Goal: Task Accomplishment & Management: Use online tool/utility

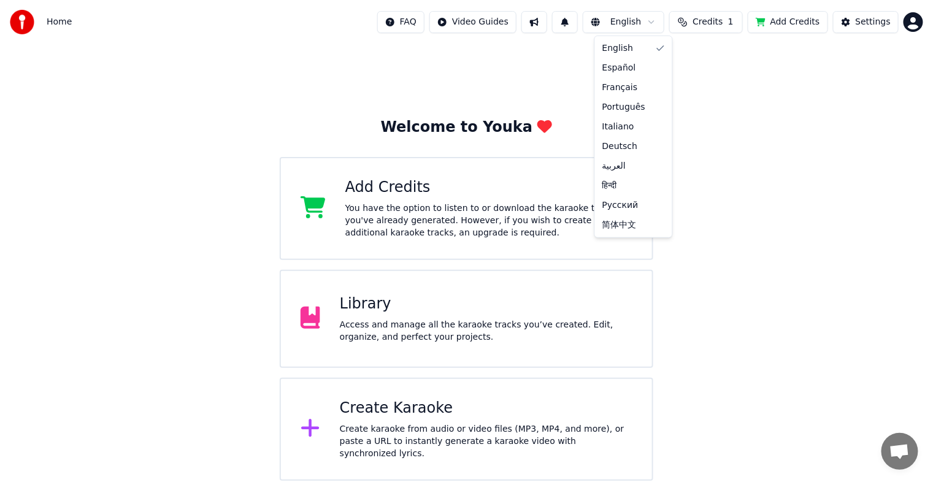
click at [657, 26] on html "Home FAQ Video Guides English Credits 1 Add Credits Settings Welcome to Youka A…" at bounding box center [466, 240] width 933 height 481
click at [786, 96] on html "Home FAQ Video Guides English Credits 1 Add Credits Settings Welcome to Youka A…" at bounding box center [466, 240] width 933 height 481
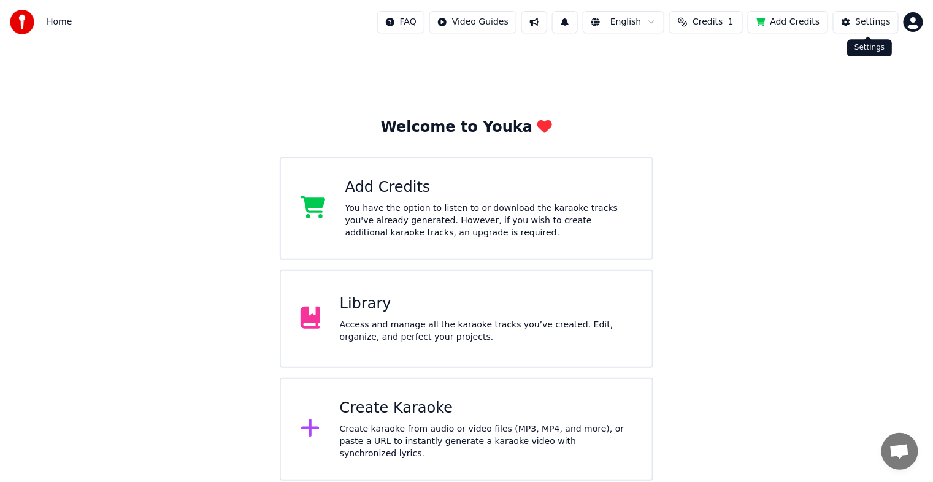
click at [877, 25] on div "Settings" at bounding box center [873, 22] width 35 height 12
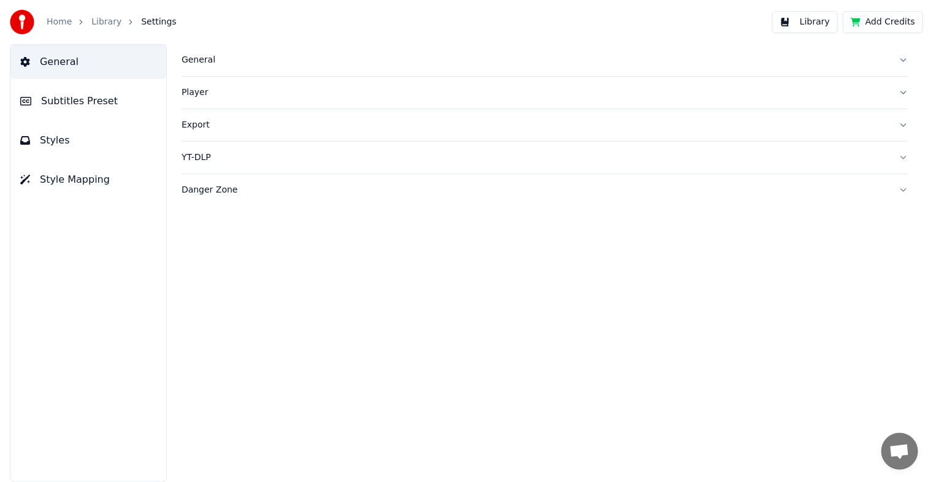
click at [825, 20] on button "Library" at bounding box center [806, 22] width 66 height 22
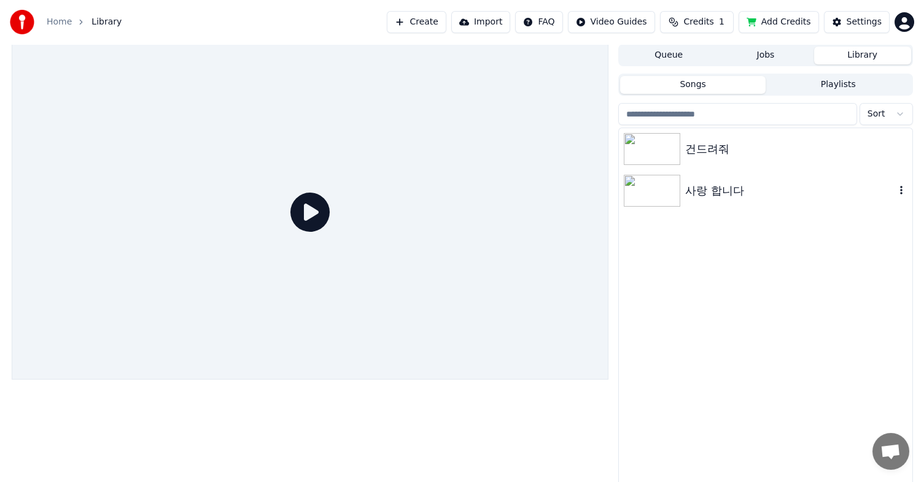
click at [656, 185] on img at bounding box center [651, 191] width 56 height 32
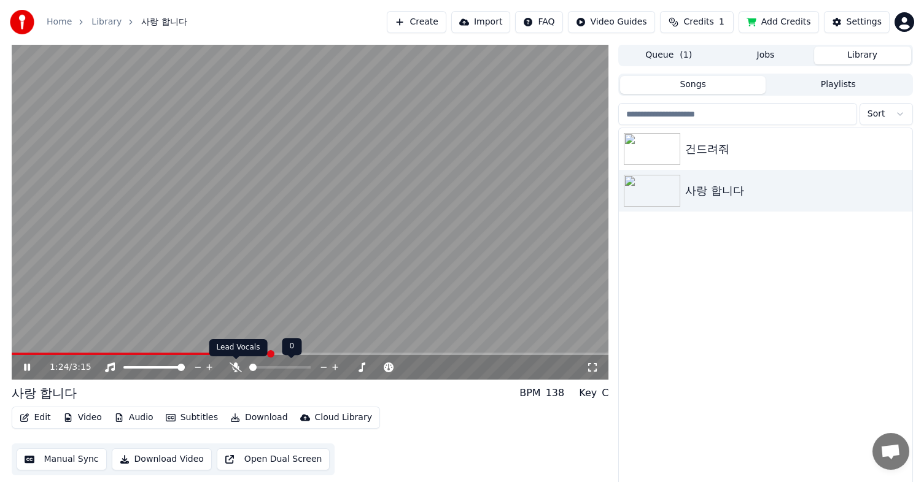
click at [236, 366] on icon at bounding box center [235, 368] width 12 height 10
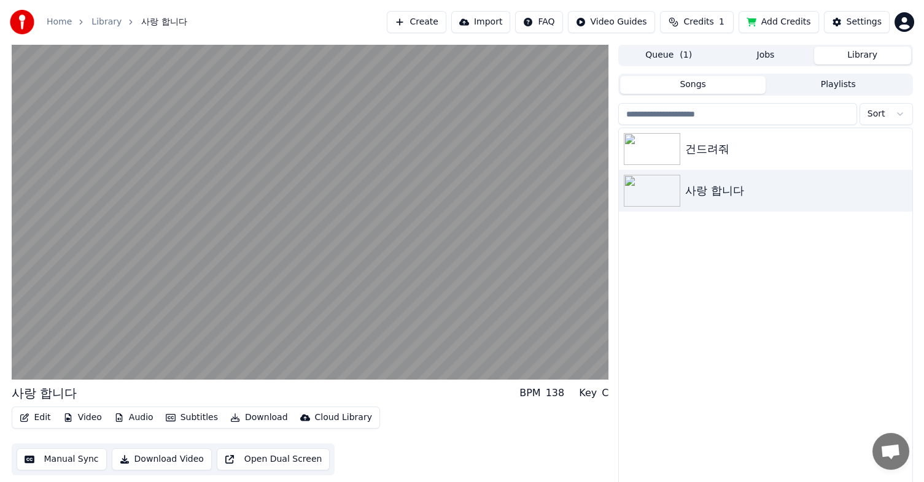
click at [42, 418] on button "Edit" at bounding box center [35, 417] width 41 height 17
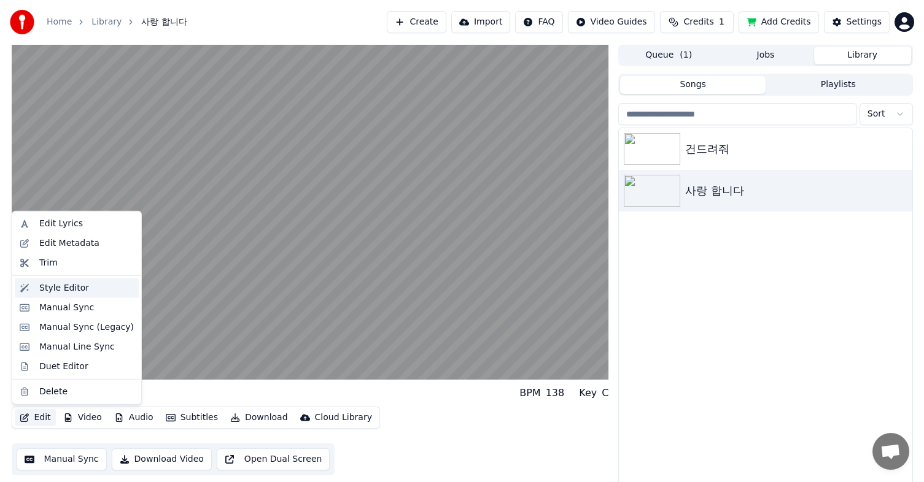
click at [86, 290] on div "Style Editor" at bounding box center [86, 288] width 94 height 12
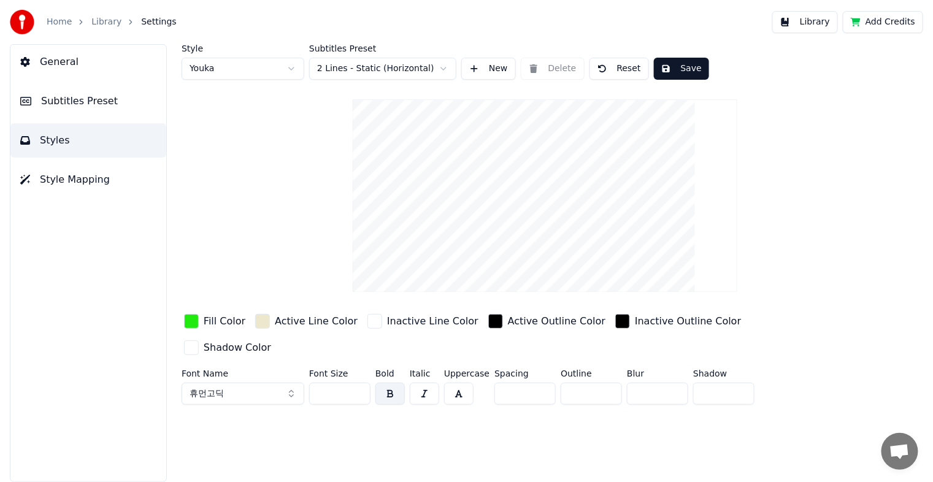
click at [86, 177] on span "Style Mapping" at bounding box center [75, 179] width 70 height 15
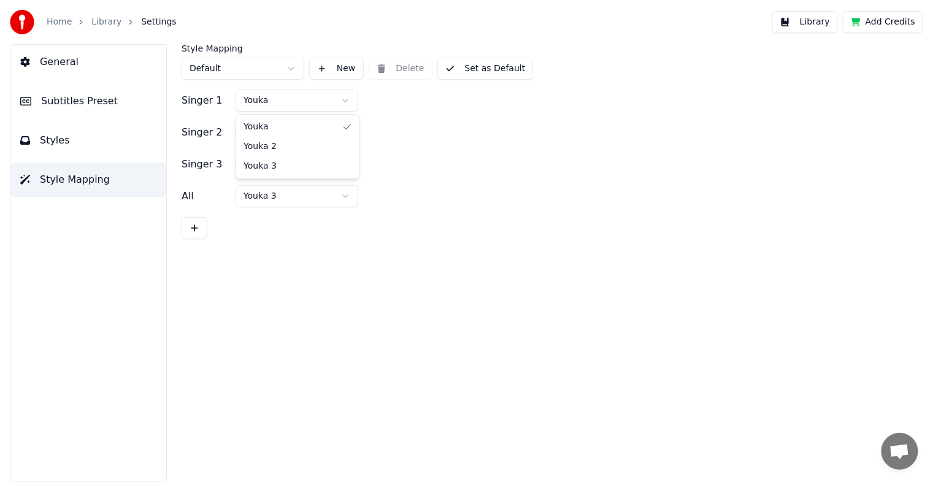
click at [346, 99] on html "Home Library Settings Library Add Credits General Subtitles Preset Styles Style…" at bounding box center [466, 241] width 933 height 482
click at [75, 103] on span "Subtitles Preset" at bounding box center [79, 101] width 77 height 15
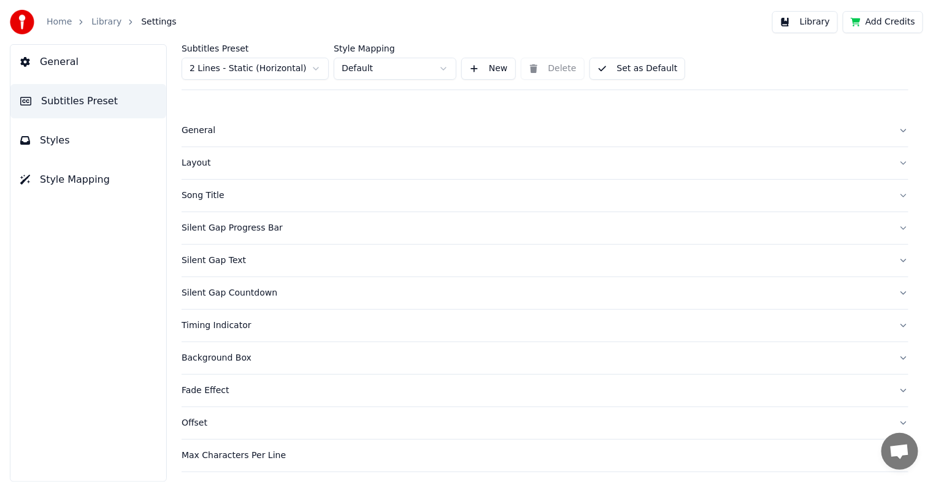
click at [476, 71] on button "New" at bounding box center [488, 69] width 55 height 22
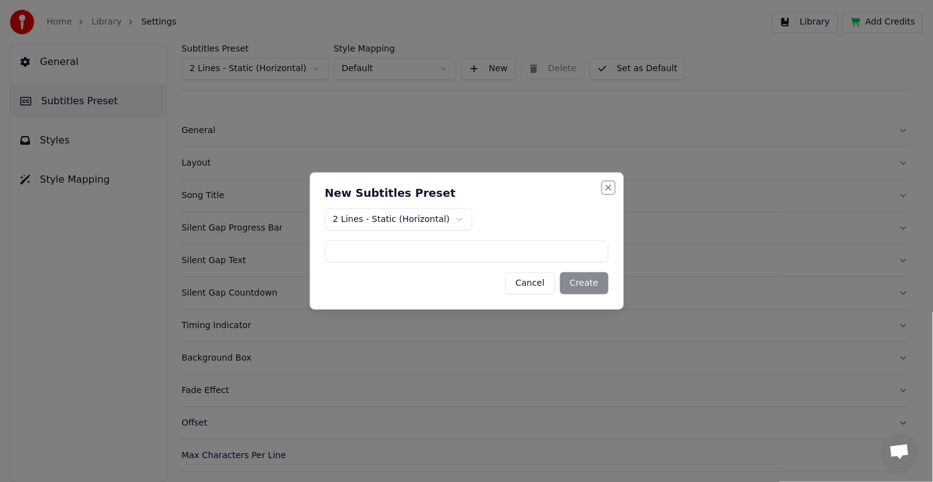
click at [605, 187] on button "Close" at bounding box center [609, 188] width 10 height 10
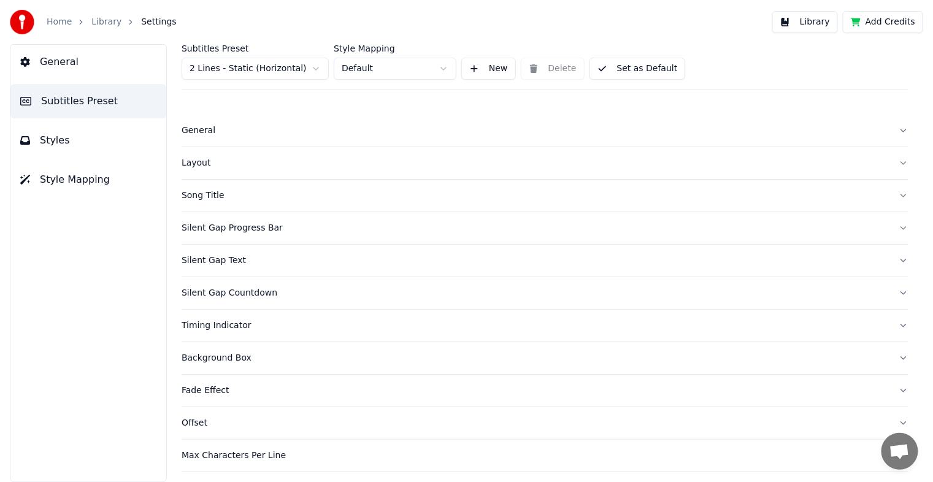
click at [183, 135] on div "General" at bounding box center [536, 131] width 708 height 12
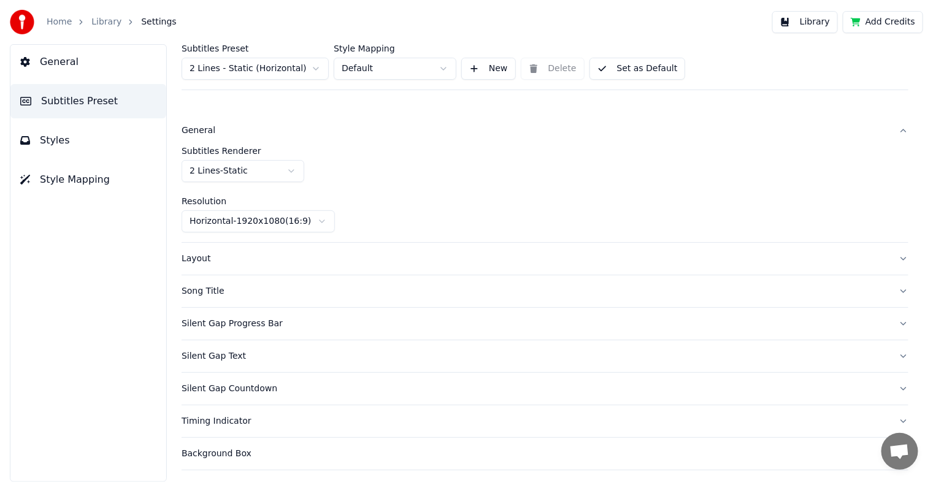
click at [415, 161] on div "Subtitles Renderer 2 Lines - Static" at bounding box center [545, 165] width 727 height 36
click at [80, 69] on button "General" at bounding box center [88, 62] width 156 height 34
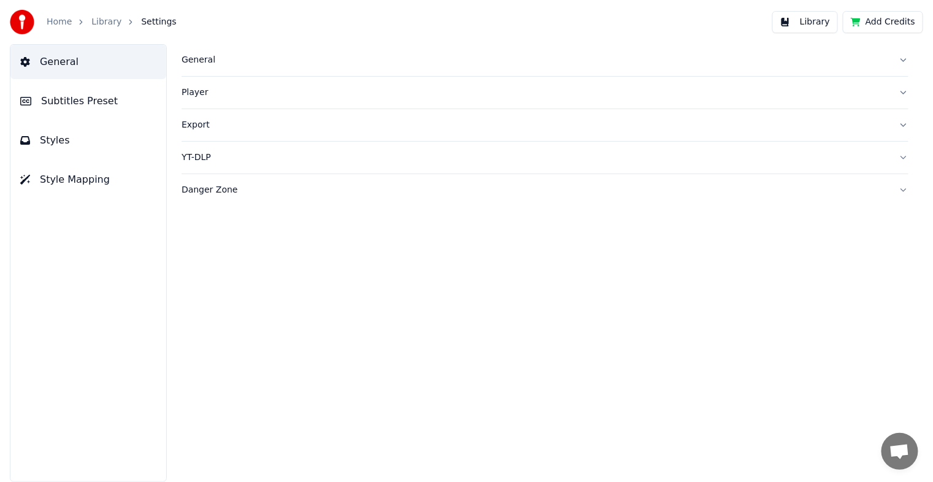
click at [195, 191] on div "Danger Zone" at bounding box center [536, 190] width 708 height 12
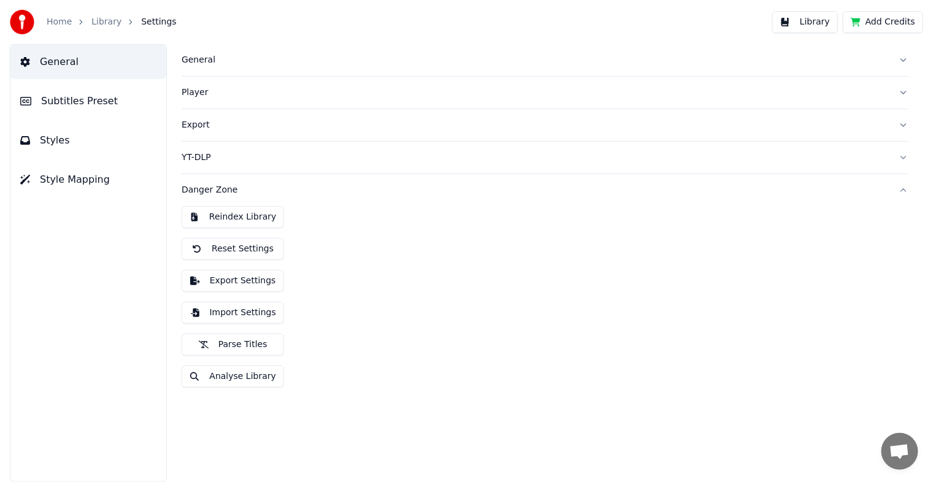
click at [261, 280] on button "Export Settings" at bounding box center [233, 281] width 102 height 22
click at [70, 141] on button "Styles" at bounding box center [88, 140] width 156 height 34
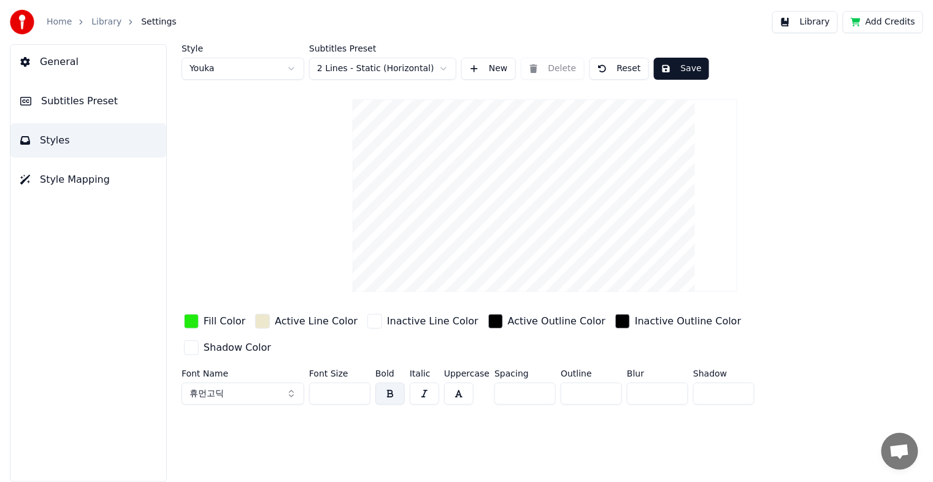
click at [271, 341] on div "Shadow Color" at bounding box center [237, 348] width 67 height 15
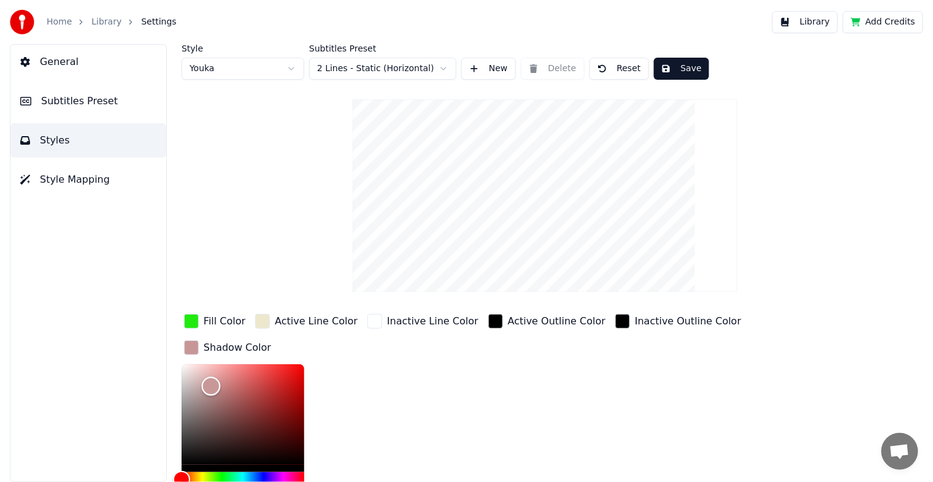
drag, startPoint x: 189, startPoint y: 364, endPoint x: 211, endPoint y: 384, distance: 30.0
click at [211, 384] on div "Color" at bounding box center [211, 386] width 19 height 19
drag, startPoint x: 218, startPoint y: 394, endPoint x: 224, endPoint y: 461, distance: 67.1
click at [224, 461] on div "Color" at bounding box center [224, 463] width 19 height 19
drag, startPoint x: 229, startPoint y: 459, endPoint x: 267, endPoint y: 436, distance: 44.3
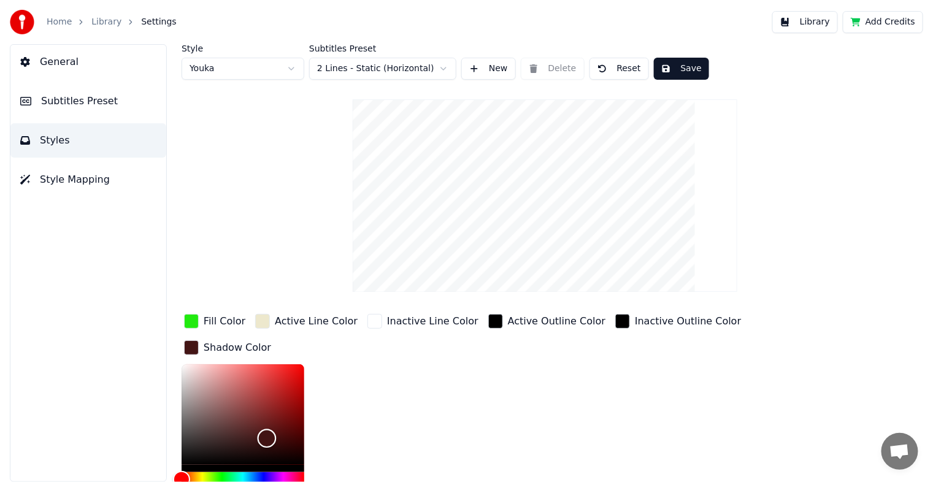
click at [267, 436] on div "Color" at bounding box center [267, 439] width 19 height 19
drag, startPoint x: 266, startPoint y: 431, endPoint x: 279, endPoint y: 385, distance: 47.8
click at [279, 385] on div "Color" at bounding box center [278, 388] width 19 height 19
type input "*******"
drag, startPoint x: 264, startPoint y: 385, endPoint x: 213, endPoint y: 390, distance: 51.8
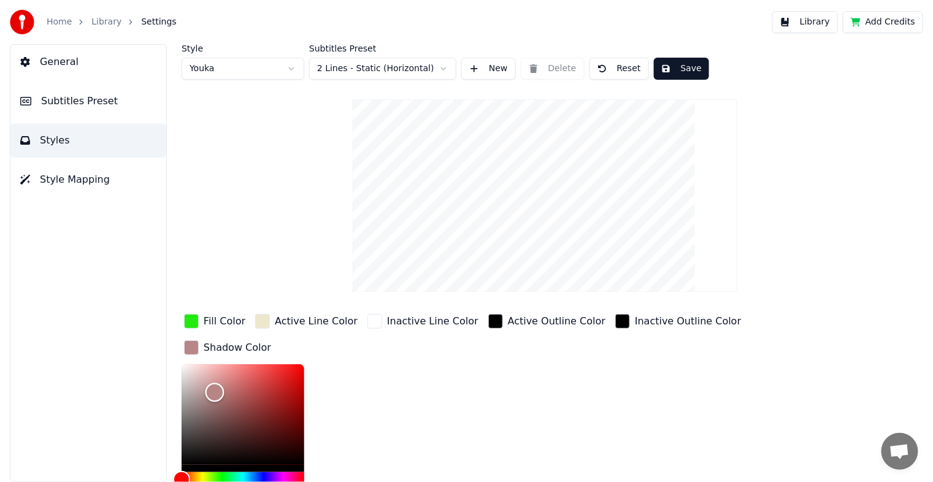
click at [214, 390] on div "Color" at bounding box center [243, 414] width 123 height 101
click at [488, 325] on div "button" at bounding box center [495, 321] width 15 height 15
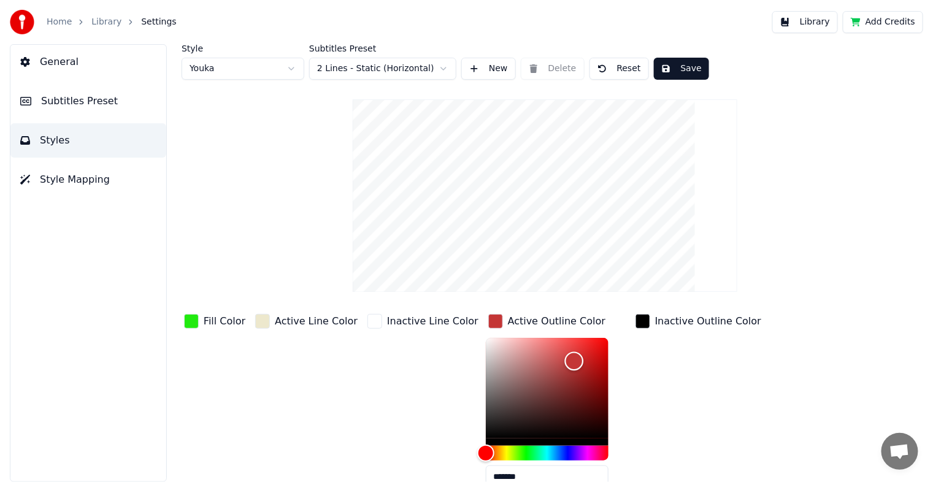
drag, startPoint x: 469, startPoint y: 437, endPoint x: 557, endPoint y: 360, distance: 116.1
click at [565, 360] on div "Color" at bounding box center [574, 361] width 19 height 19
type input "*******"
drag, startPoint x: 555, startPoint y: 361, endPoint x: 471, endPoint y: 439, distance: 113.8
click at [480, 439] on div "Color" at bounding box center [489, 439] width 19 height 19
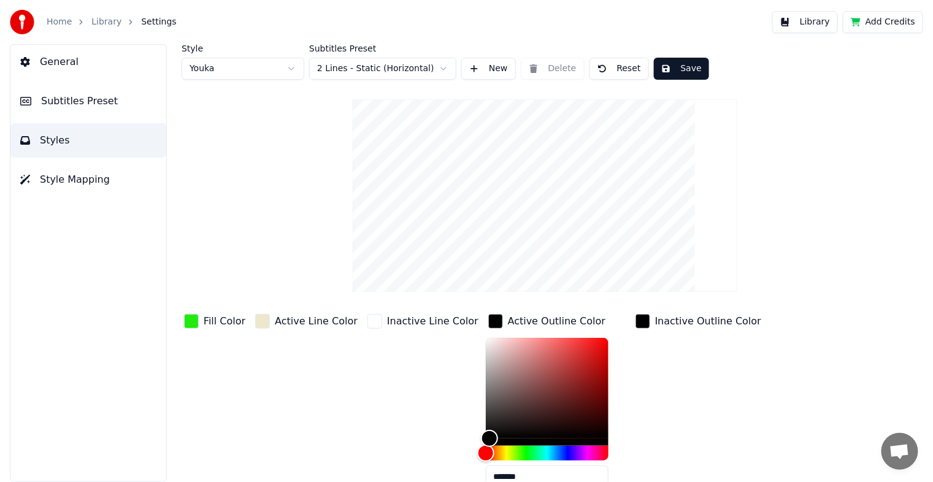
drag, startPoint x: 650, startPoint y: 388, endPoint x: 647, endPoint y: 379, distance: 9.7
click at [649, 383] on div "Inactive Outline Color" at bounding box center [698, 405] width 131 height 186
click at [636, 319] on div "button" at bounding box center [643, 321] width 15 height 15
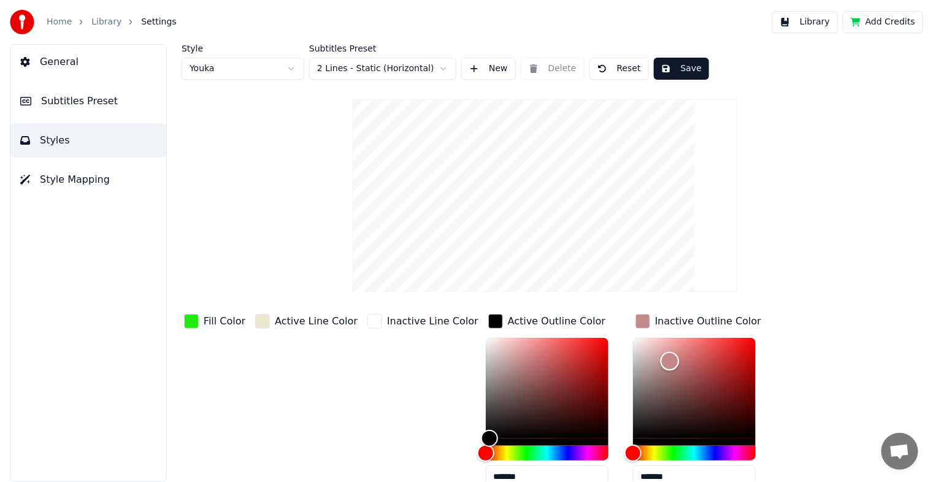
drag, startPoint x: 628, startPoint y: 403, endPoint x: 652, endPoint y: 360, distance: 49.2
click at [652, 360] on div "Color" at bounding box center [694, 388] width 123 height 101
drag, startPoint x: 647, startPoint y: 383, endPoint x: 615, endPoint y: 447, distance: 71.3
click at [633, 447] on div at bounding box center [694, 399] width 123 height 123
click at [856, 264] on div "Style Youka Subtitles Preset 2 Lines - Static (Horizontal) New Delete Reset Sav…" at bounding box center [545, 391] width 727 height 695
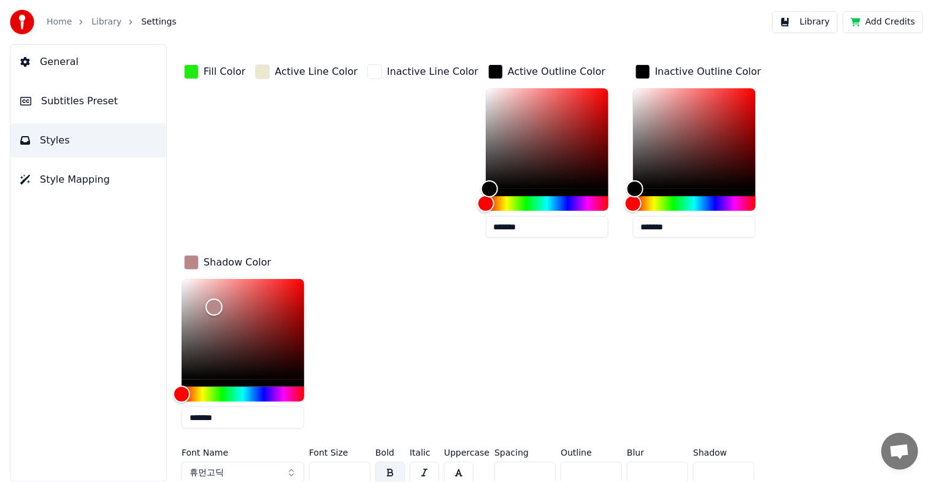
scroll to position [254, 0]
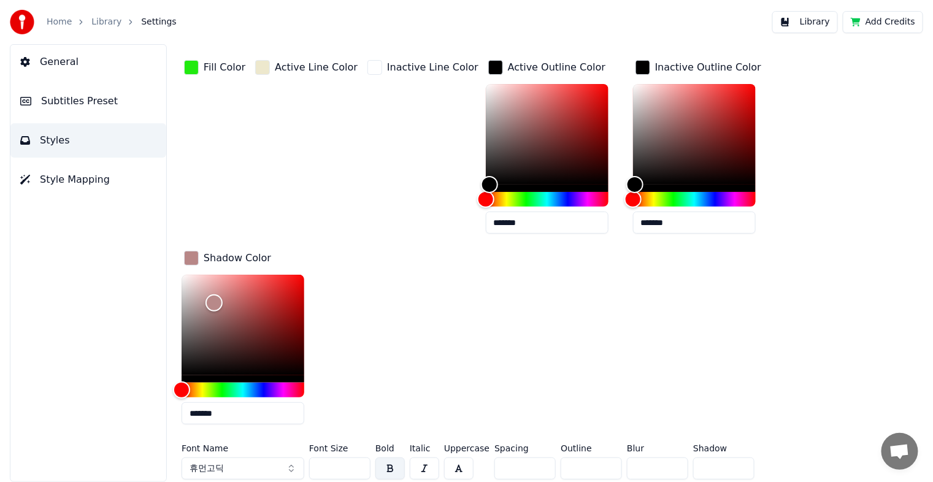
click at [636, 224] on input "*******" at bounding box center [694, 223] width 123 height 22
drag, startPoint x: 657, startPoint y: 223, endPoint x: 627, endPoint y: 222, distance: 30.1
click at [633, 222] on input "*******" at bounding box center [694, 223] width 123 height 22
click at [693, 287] on div "**********" at bounding box center [509, 246] width 654 height 377
type input "*******"
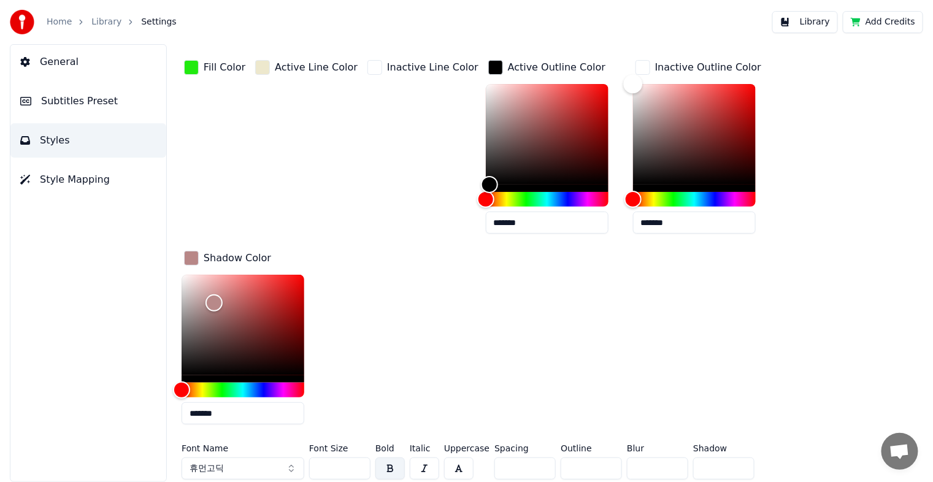
click at [623, 79] on div "Color" at bounding box center [632, 84] width 19 height 19
type input "*******"
drag, startPoint x: 472, startPoint y: 182, endPoint x: 467, endPoint y: 78, distance: 104.5
click at [476, 78] on div "Color" at bounding box center [485, 84] width 19 height 19
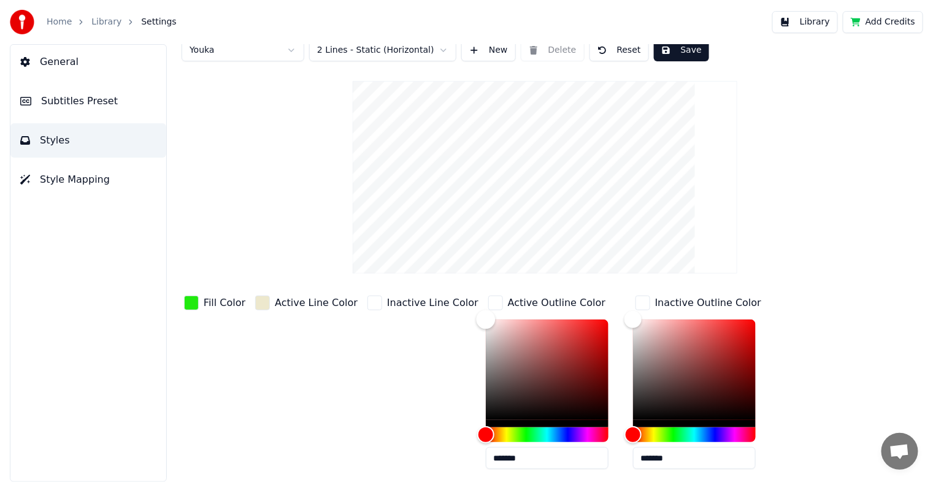
scroll to position [11, 0]
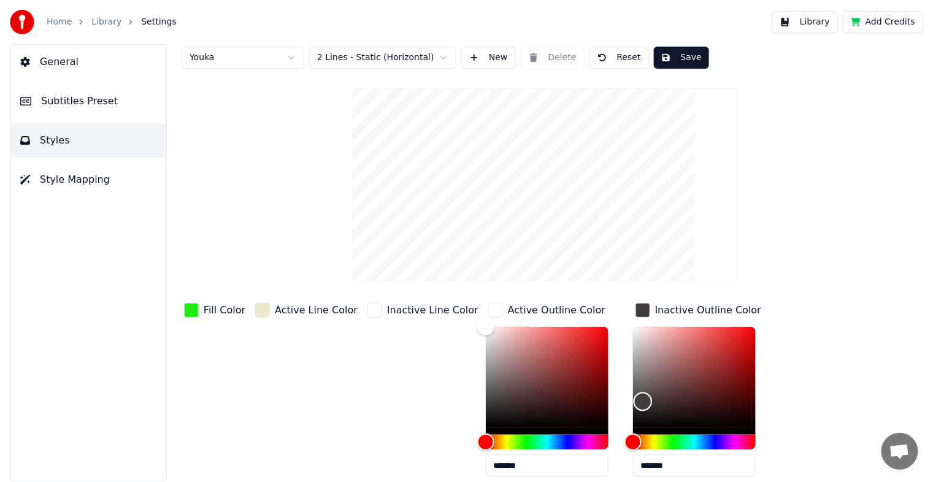
type input "*******"
drag, startPoint x: 616, startPoint y: 323, endPoint x: 615, endPoint y: 442, distance: 119.1
click at [633, 442] on div at bounding box center [694, 388] width 123 height 123
click at [623, 428] on div "Color" at bounding box center [632, 427] width 19 height 19
type input "*******"
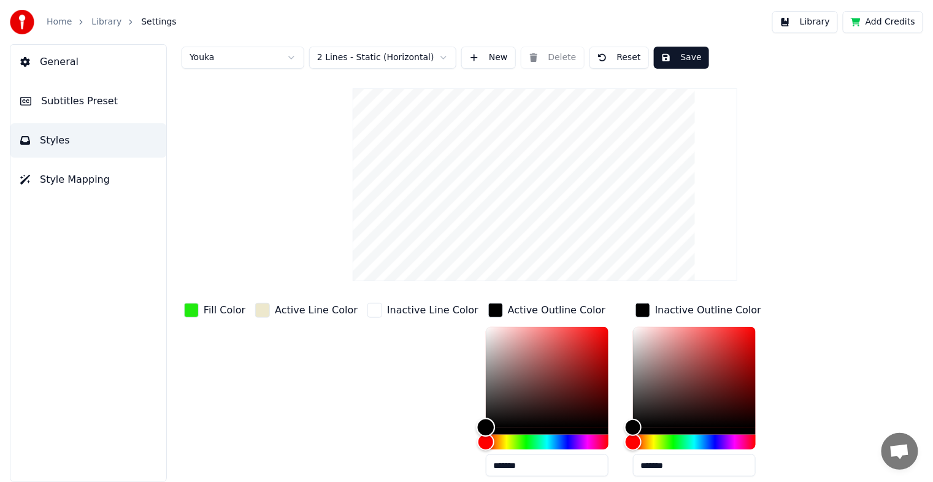
drag, startPoint x: 465, startPoint y: 324, endPoint x: 445, endPoint y: 431, distance: 108.5
click at [445, 431] on div "Fill Color Active Line Color Inactive Line Color Active Outline Color ******* I…" at bounding box center [509, 489] width 654 height 377
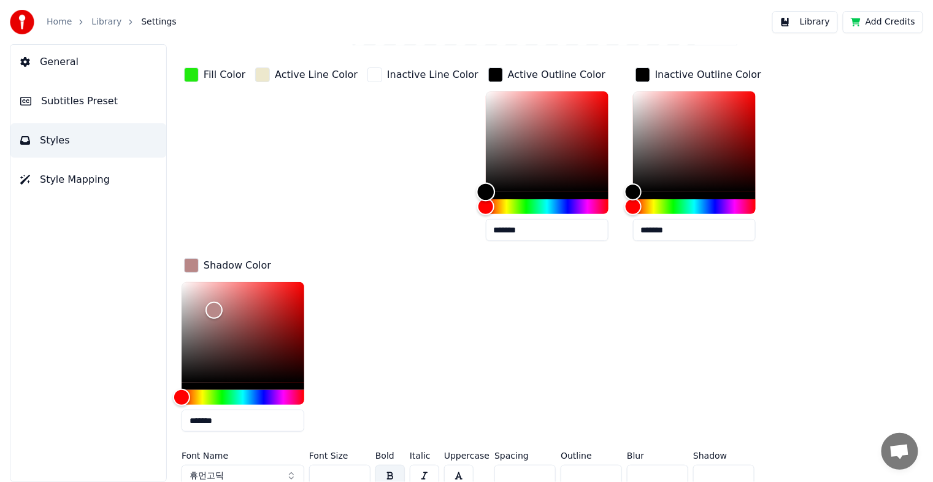
scroll to position [254, 0]
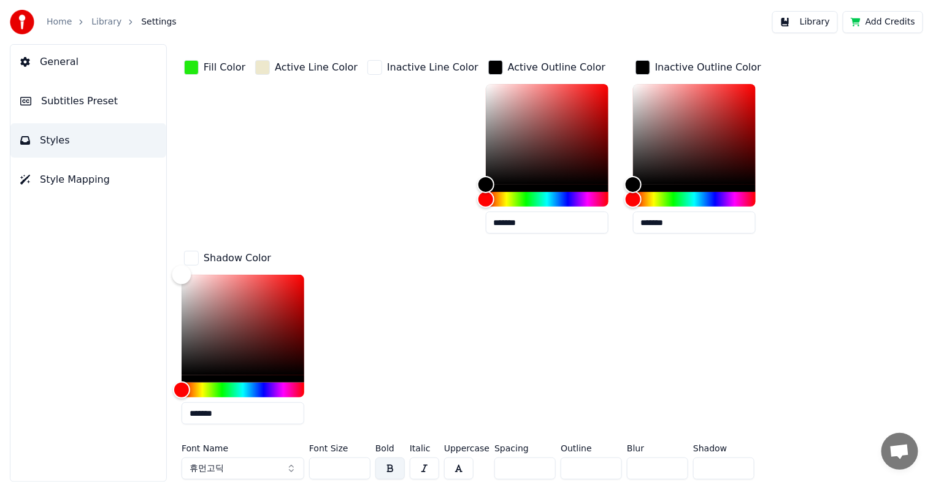
drag, startPoint x: 215, startPoint y: 299, endPoint x: 179, endPoint y: 271, distance: 45.9
click at [179, 271] on div "Color" at bounding box center [181, 275] width 19 height 19
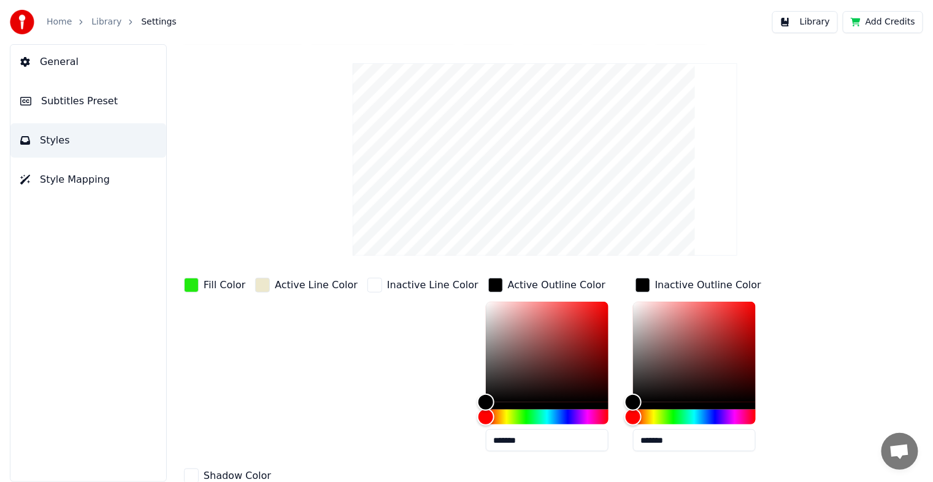
scroll to position [0, 0]
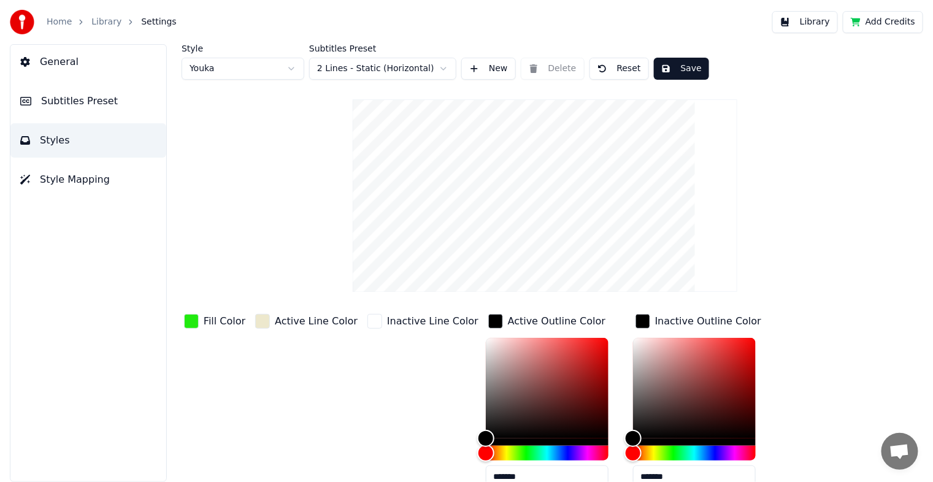
click at [680, 71] on button "Save" at bounding box center [681, 69] width 55 height 22
click at [293, 68] on html "Home Library Settings Library Add Credits General Subtitles Preset Styles Style…" at bounding box center [466, 241] width 933 height 482
click at [294, 70] on html "Home Library Settings Library Add Credits General Subtitles Preset Styles Style…" at bounding box center [466, 241] width 933 height 482
click at [290, 67] on html "Home Library Settings Library Add Credits General Subtitles Preset Styles Style…" at bounding box center [466, 241] width 933 height 482
click at [293, 70] on html "Home Library Settings Library Add Credits General Subtitles Preset Styles Style…" at bounding box center [466, 241] width 933 height 482
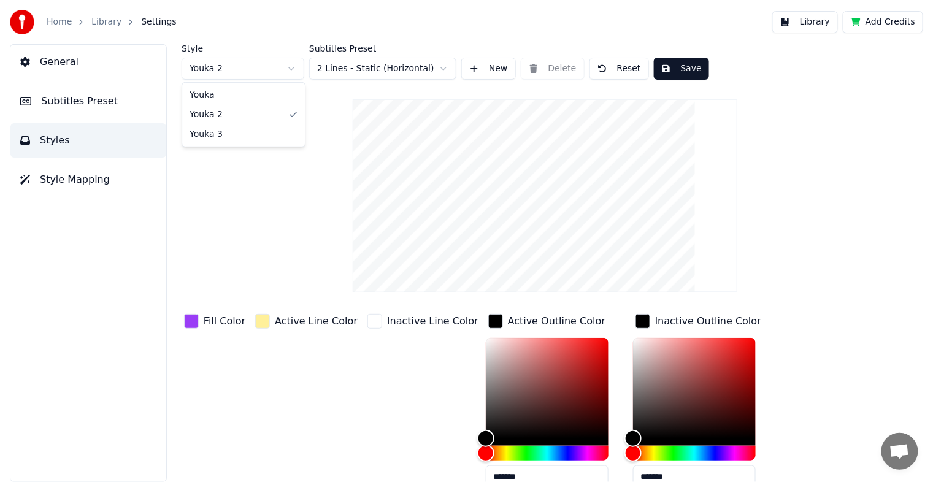
type input "*******"
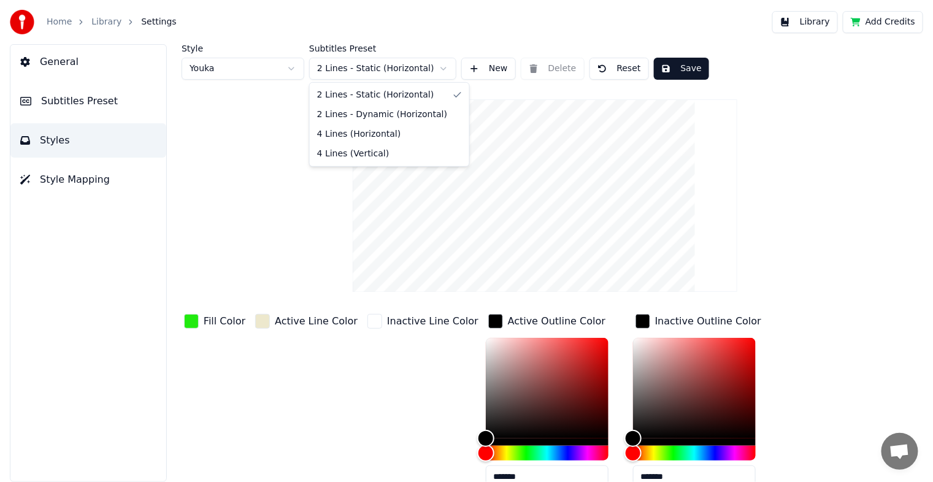
click at [447, 67] on html "Home Library Settings Library Add Credits General Subtitles Preset Styles Style…" at bounding box center [466, 241] width 933 height 482
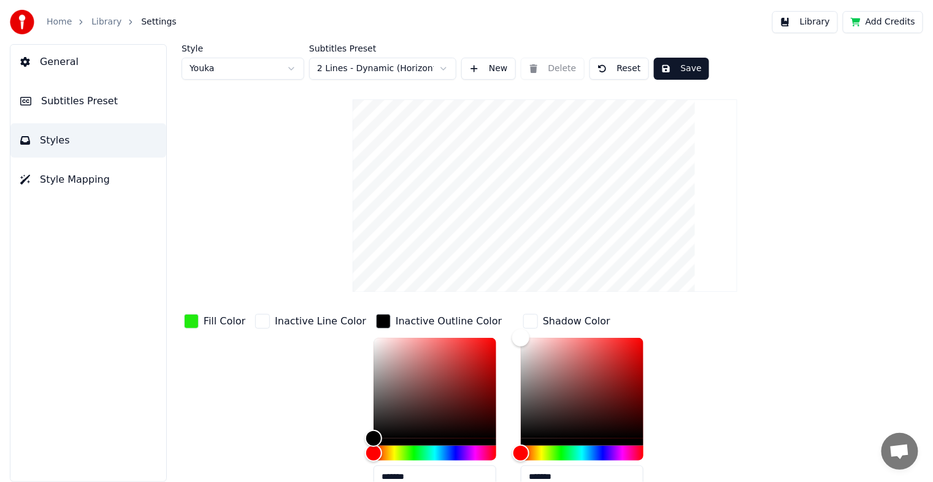
click at [445, 67] on html "Home Library Settings Library Add Credits General Subtitles Preset Styles Style…" at bounding box center [466, 241] width 933 height 482
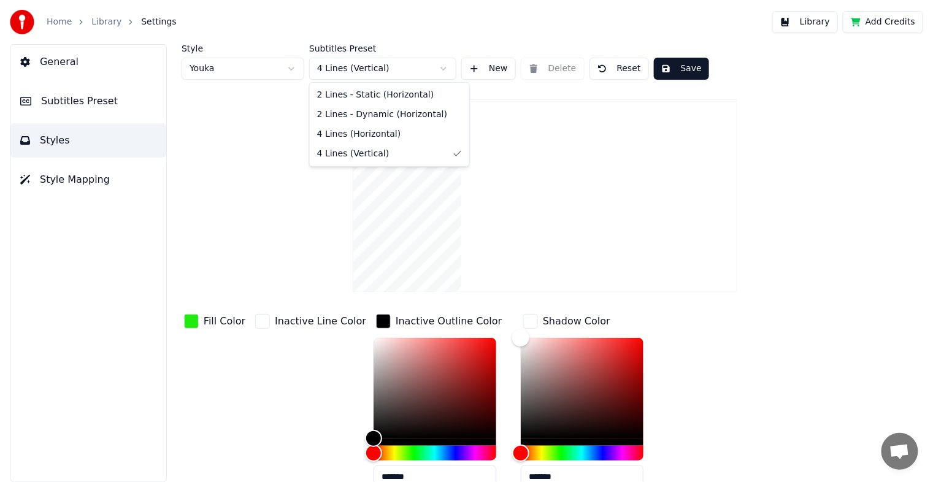
click at [444, 68] on html "Home Library Settings Library Add Credits General Subtitles Preset Styles Style…" at bounding box center [466, 241] width 933 height 482
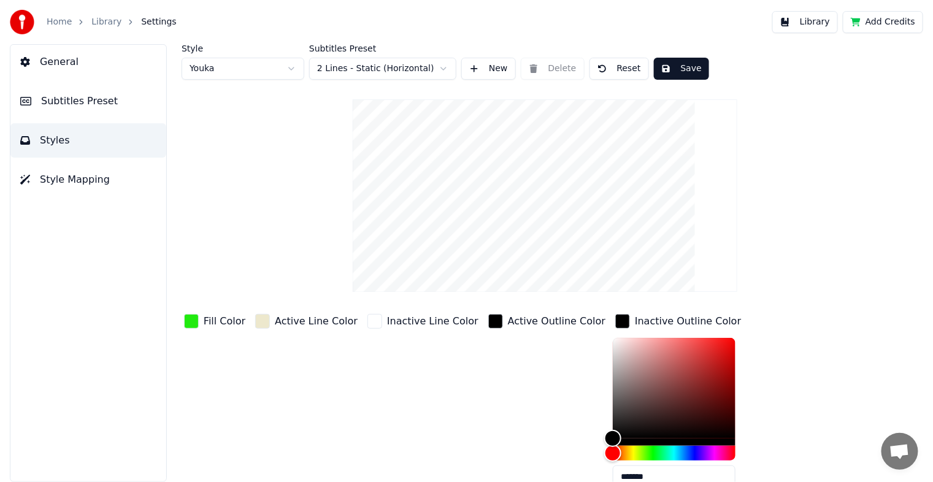
click at [484, 71] on button "New" at bounding box center [488, 69] width 55 height 22
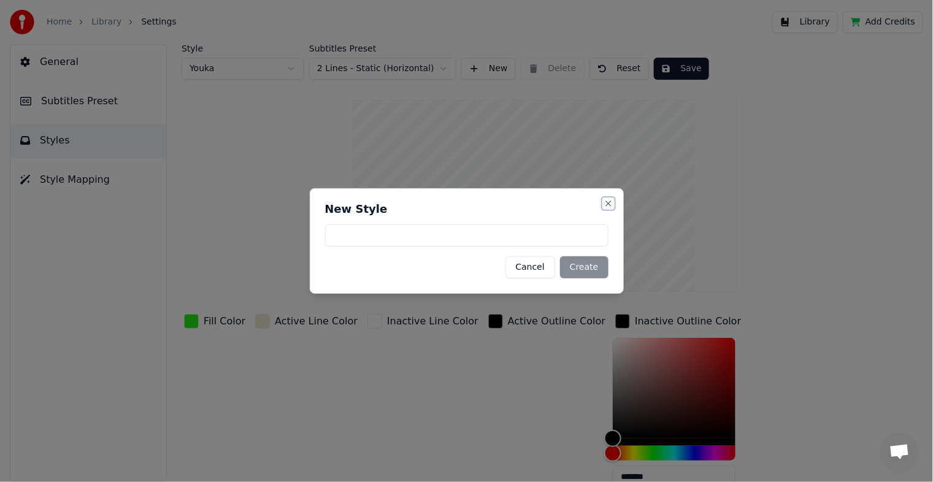
click at [607, 206] on button "Close" at bounding box center [609, 204] width 10 height 10
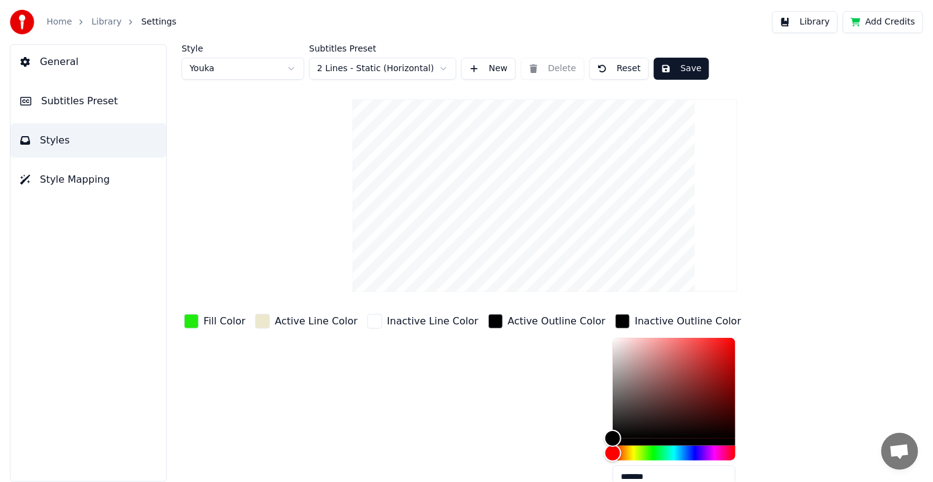
click at [64, 178] on span "Style Mapping" at bounding box center [75, 179] width 70 height 15
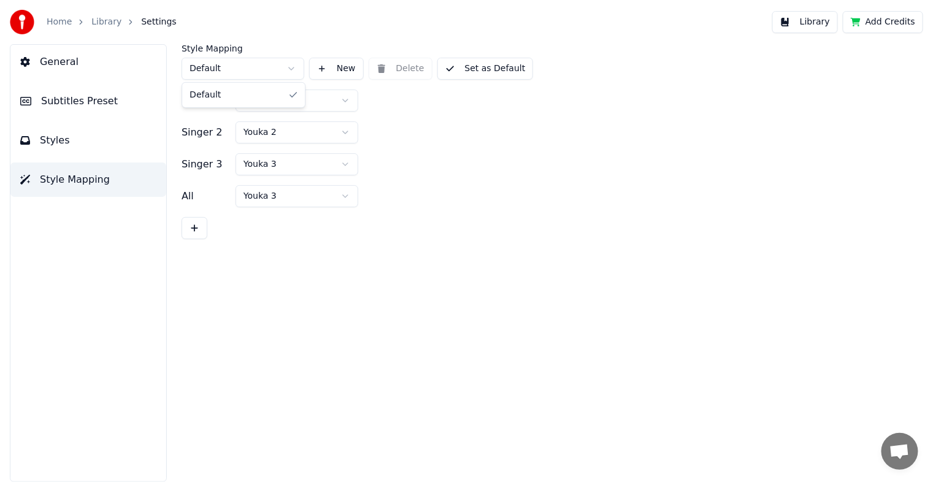
click at [293, 67] on html "Home Library Settings Library Add Credits General Subtitles Preset Styles Style…" at bounding box center [466, 241] width 933 height 482
click at [347, 99] on html "Home Library Settings Library Add Credits General Subtitles Preset Styles Style…" at bounding box center [466, 241] width 933 height 482
click at [89, 247] on div "General Subtitles Preset Styles Style Mapping" at bounding box center [88, 263] width 157 height 438
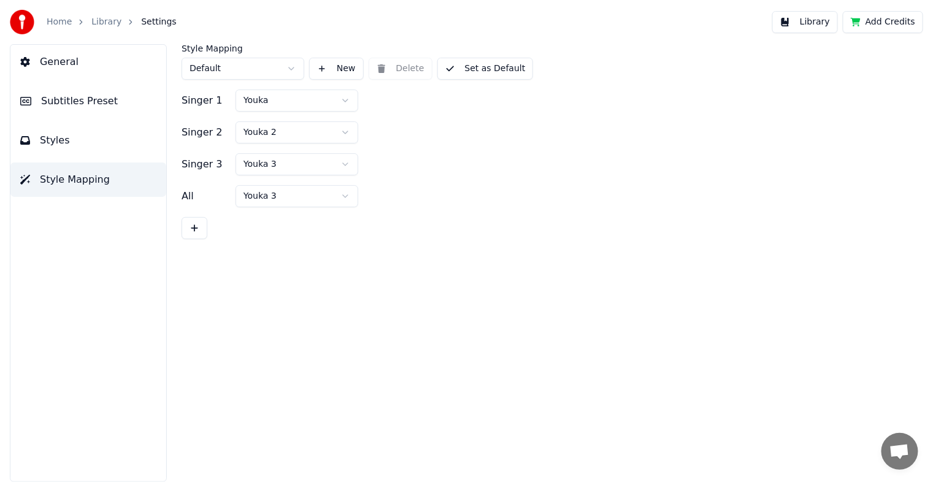
click at [194, 229] on button at bounding box center [195, 228] width 26 height 22
click at [194, 261] on button at bounding box center [195, 260] width 26 height 22
click at [196, 293] on button at bounding box center [195, 292] width 26 height 22
click at [828, 23] on button "Library" at bounding box center [806, 22] width 66 height 22
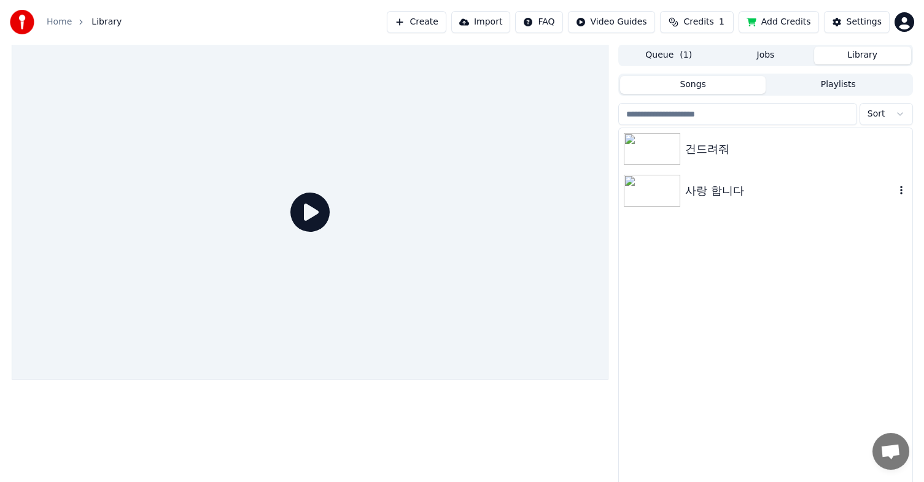
click at [663, 189] on img at bounding box center [651, 191] width 56 height 32
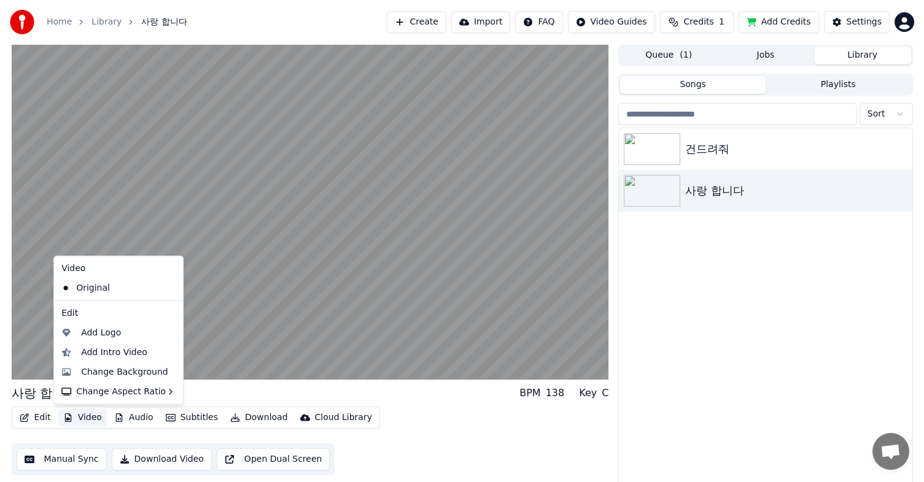
click at [84, 416] on button "Video" at bounding box center [82, 417] width 48 height 17
click at [154, 372] on div "Change Background" at bounding box center [124, 372] width 87 height 12
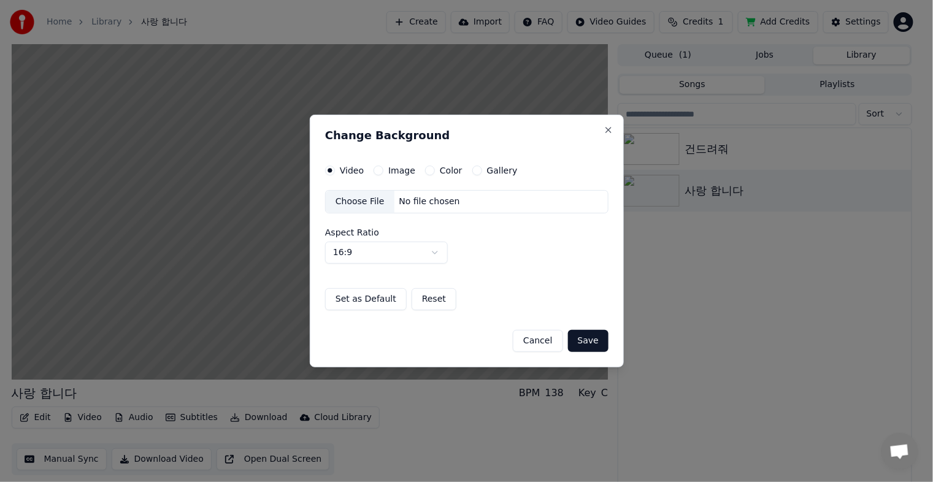
click at [369, 203] on div "Choose File" at bounding box center [360, 202] width 69 height 22
click at [587, 344] on button "Save" at bounding box center [588, 341] width 40 height 22
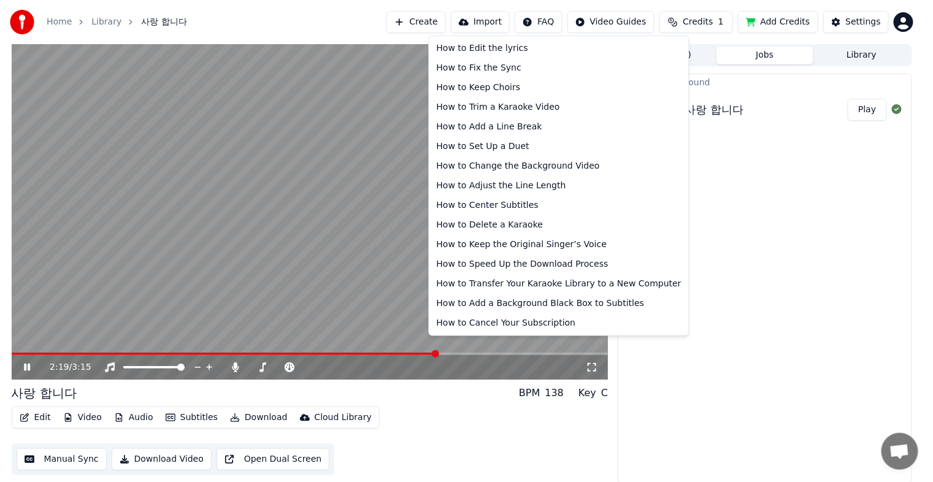
click at [552, 25] on html "Home Library 사랑 합니다 Create Import FAQ Video Guides Credits 1 Add Credits Settin…" at bounding box center [466, 241] width 933 height 482
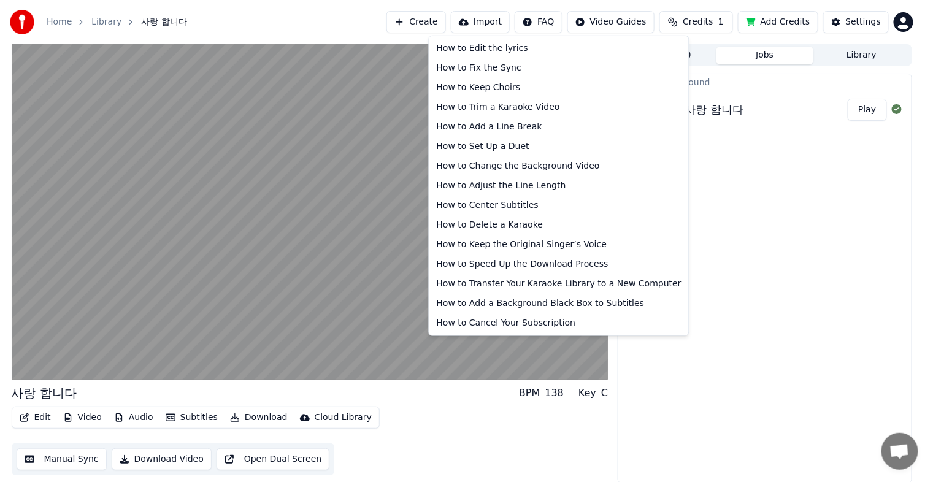
click at [776, 237] on html "Home Library 사랑 합니다 Create Import FAQ Video Guides Credits 1 Add Credits Settin…" at bounding box center [466, 241] width 933 height 482
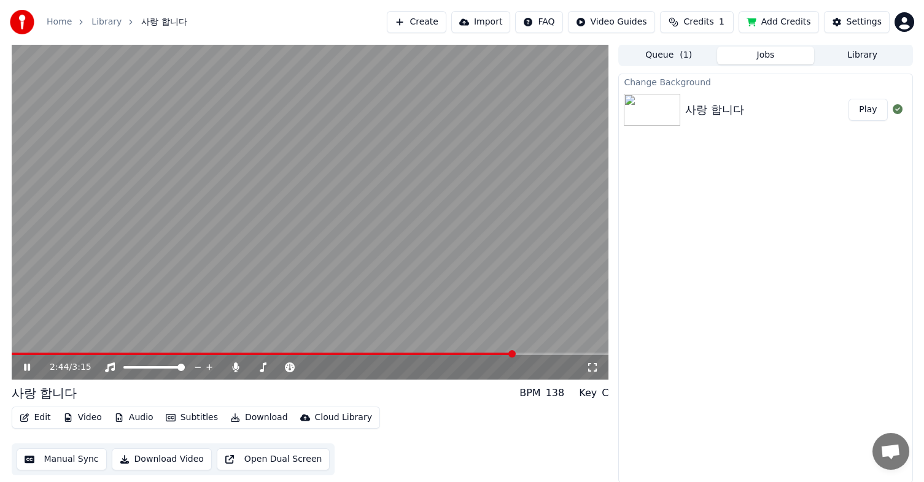
click at [554, 23] on html "Home Library 사랑 합니다 Create Import FAQ Video Guides Credits 1 Add Credits Settin…" at bounding box center [462, 241] width 924 height 482
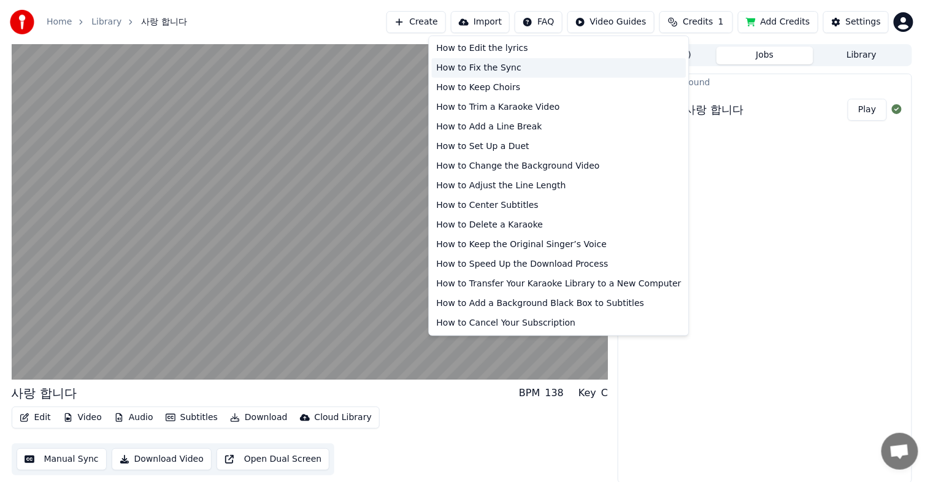
drag, startPoint x: 439, startPoint y: 48, endPoint x: 453, endPoint y: 61, distance: 19.6
click at [453, 65] on div "How to Edit the lyrics How to Fix the Sync How to Keep Choirs How to Trim a Kar…" at bounding box center [559, 186] width 261 height 301
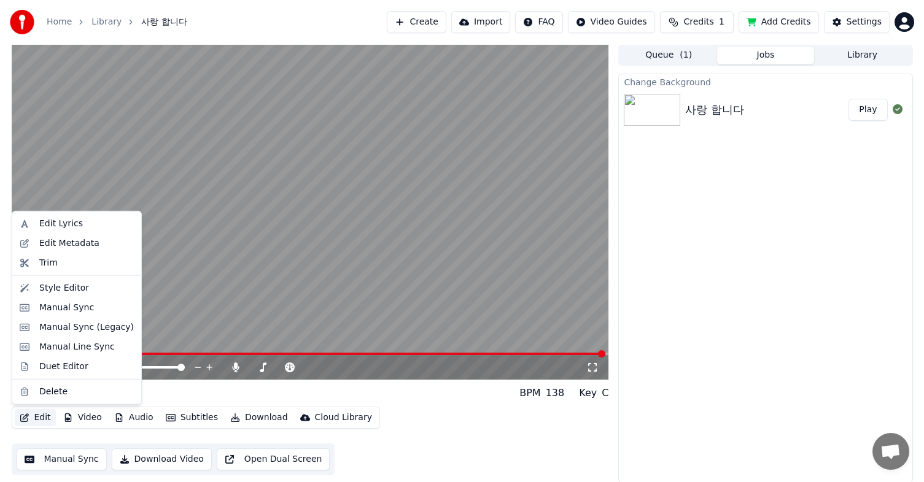
click at [39, 418] on button "Edit" at bounding box center [35, 417] width 41 height 17
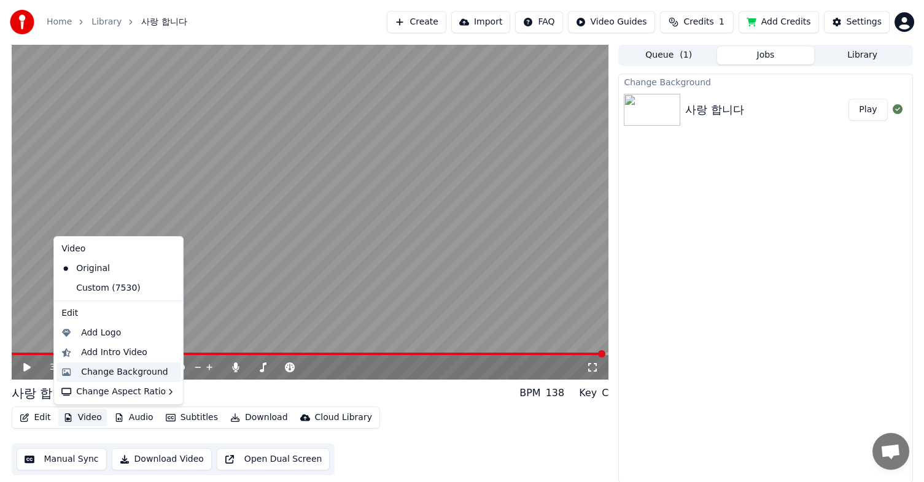
click at [109, 372] on div "Change Background" at bounding box center [124, 372] width 87 height 12
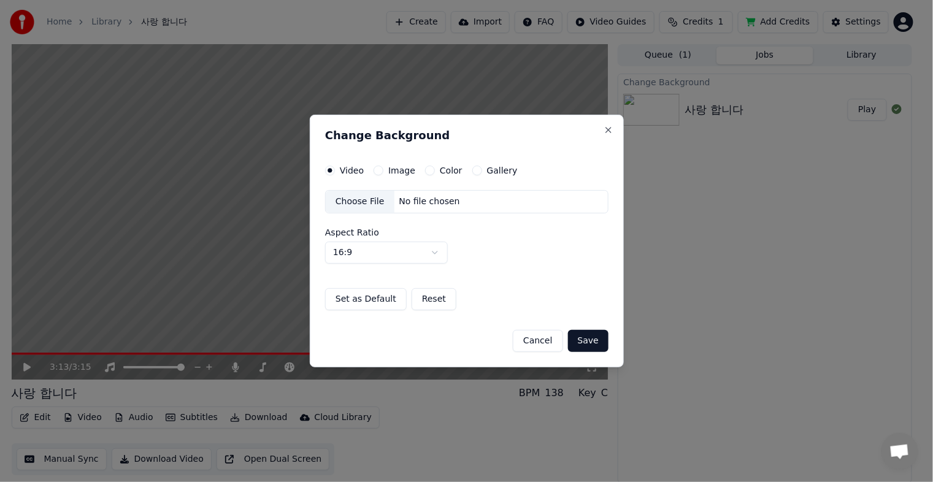
click at [362, 204] on div "Choose File" at bounding box center [360, 202] width 69 height 22
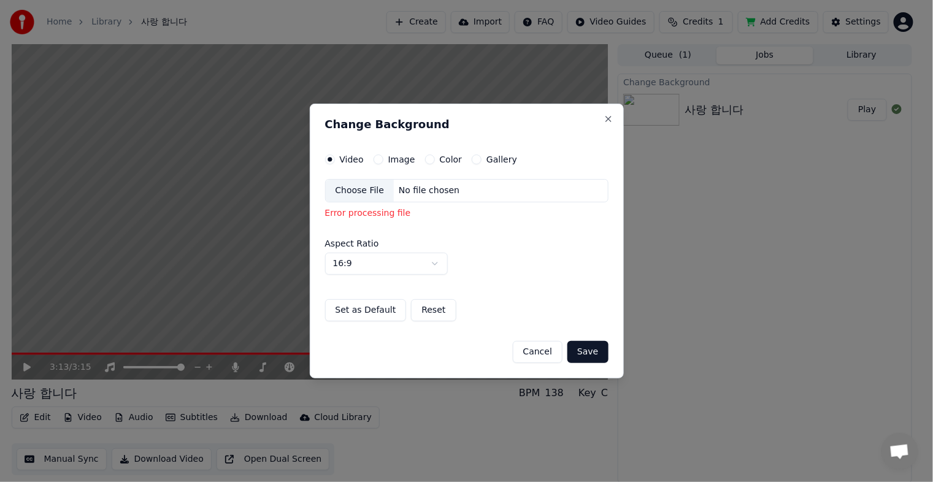
click at [402, 159] on label "Image" at bounding box center [401, 159] width 27 height 9
click at [384, 159] on button "Image" at bounding box center [379, 160] width 10 height 10
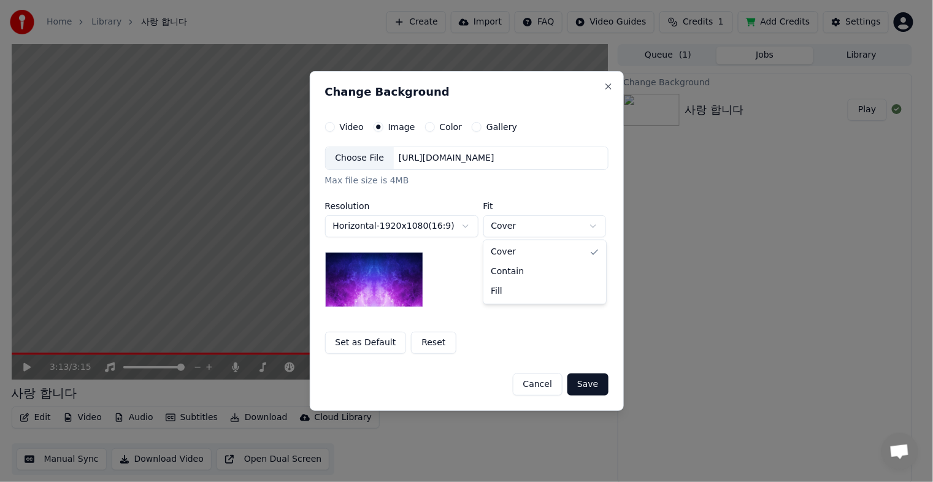
click at [593, 228] on body "**********" at bounding box center [462, 241] width 924 height 482
click at [368, 161] on div "Choose File" at bounding box center [360, 158] width 69 height 22
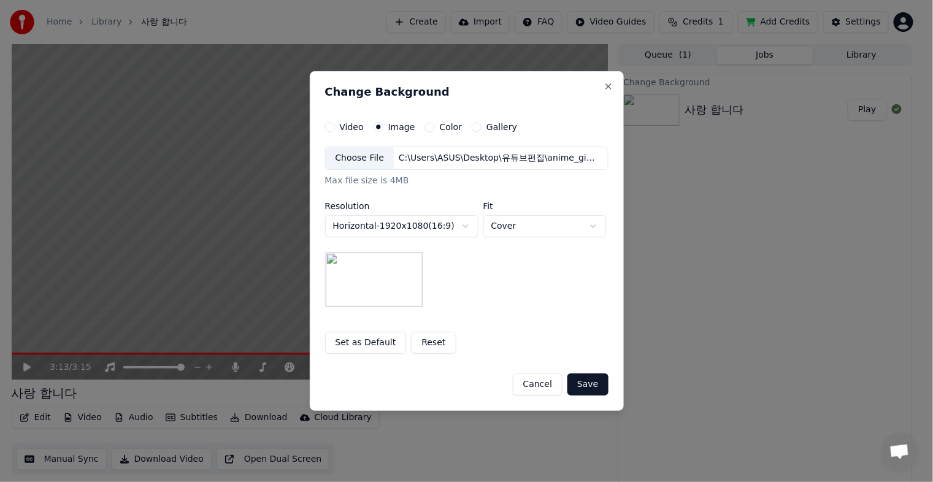
click at [585, 382] on button "Save" at bounding box center [588, 385] width 40 height 22
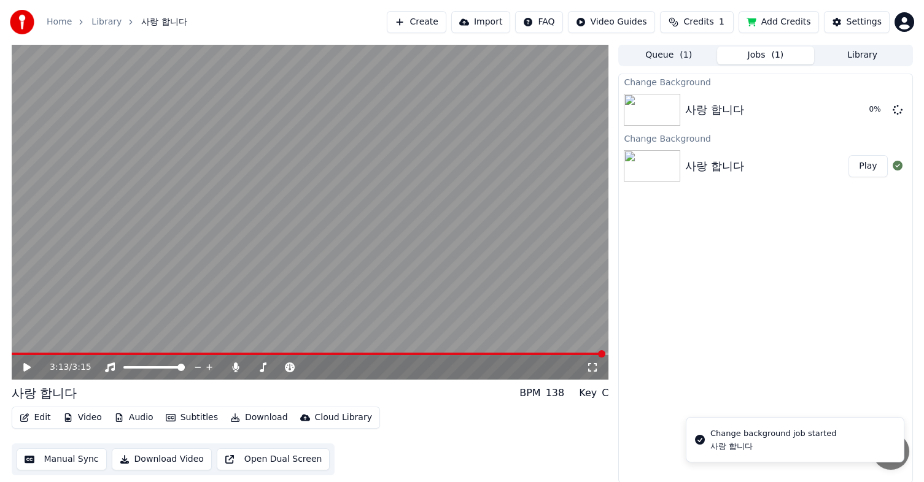
click at [658, 172] on img at bounding box center [651, 166] width 56 height 32
click at [26, 369] on icon at bounding box center [26, 367] width 7 height 9
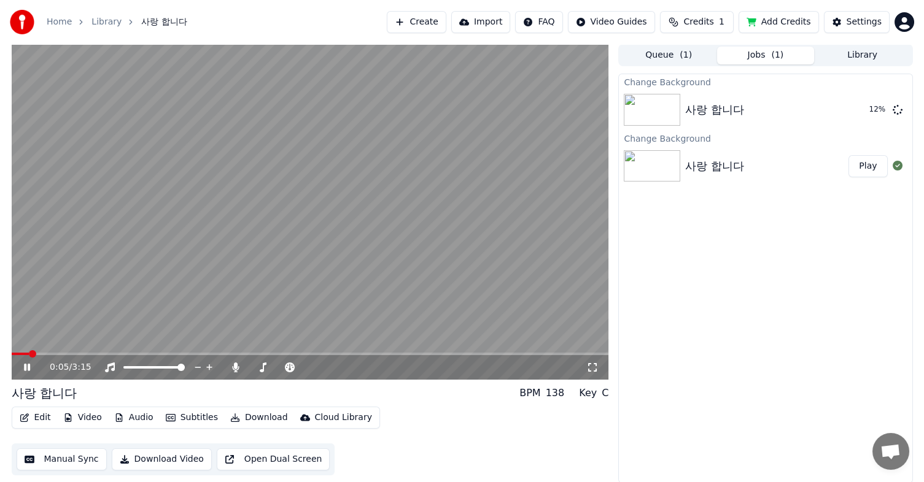
click at [29, 369] on icon at bounding box center [27, 367] width 6 height 7
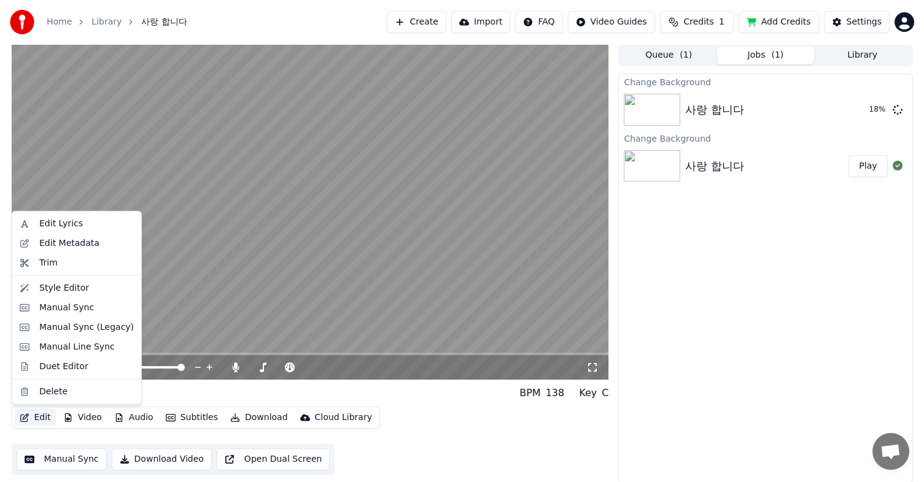
click at [38, 418] on button "Edit" at bounding box center [35, 417] width 41 height 17
click at [85, 247] on div "Edit Metadata" at bounding box center [69, 243] width 60 height 12
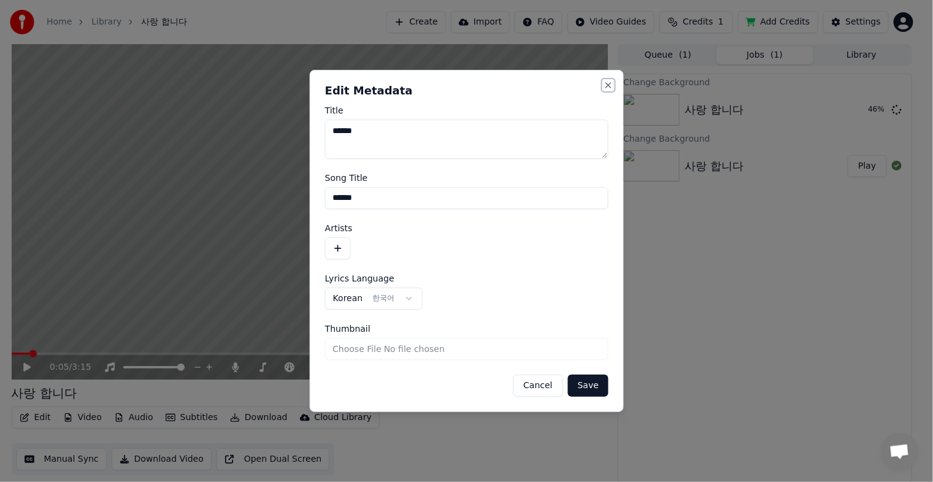
click at [607, 88] on button "Close" at bounding box center [609, 85] width 10 height 10
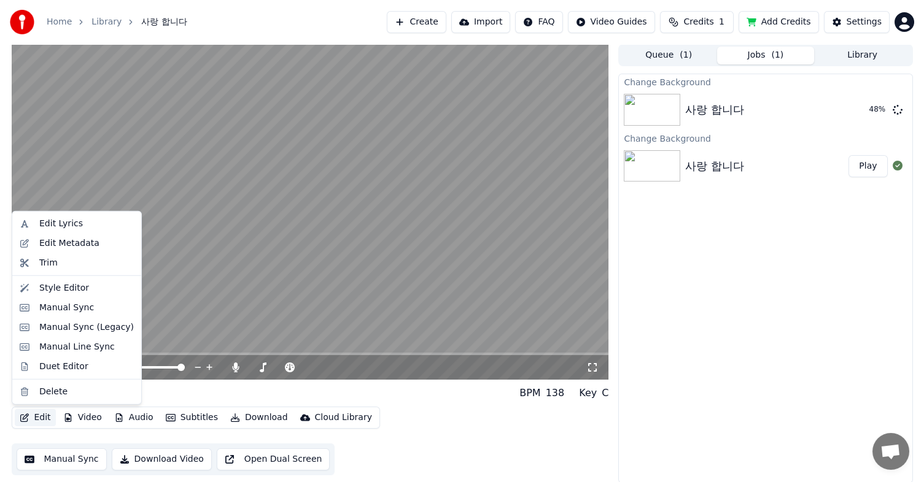
click at [39, 418] on button "Edit" at bounding box center [35, 417] width 41 height 17
click at [67, 292] on div "Style Editor" at bounding box center [64, 288] width 50 height 12
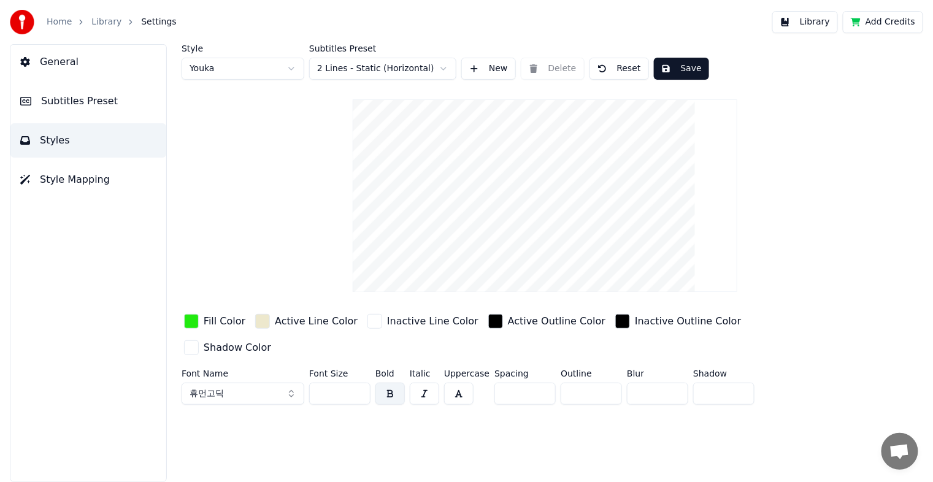
click at [64, 66] on span "General" at bounding box center [59, 62] width 39 height 15
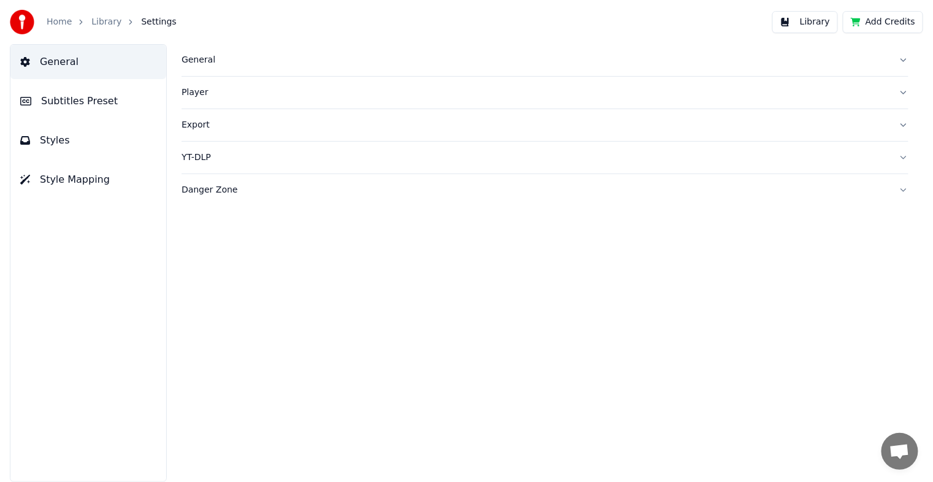
click at [114, 102] on button "Subtitles Preset" at bounding box center [88, 101] width 156 height 34
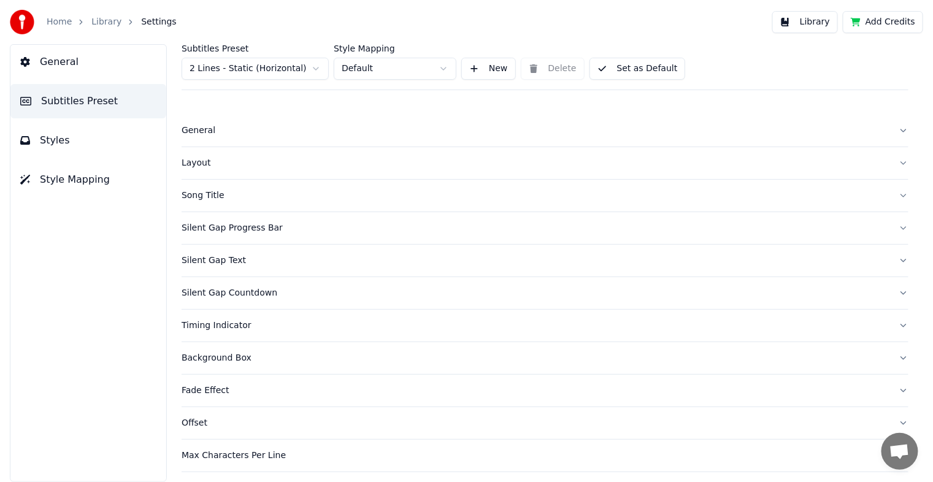
click at [826, 25] on button "Library" at bounding box center [806, 22] width 66 height 22
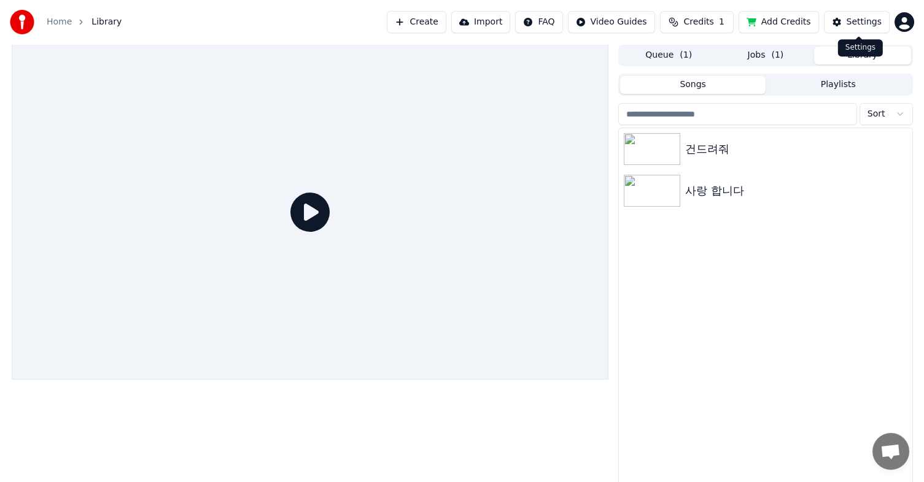
click at [854, 25] on div "Settings" at bounding box center [863, 22] width 35 height 12
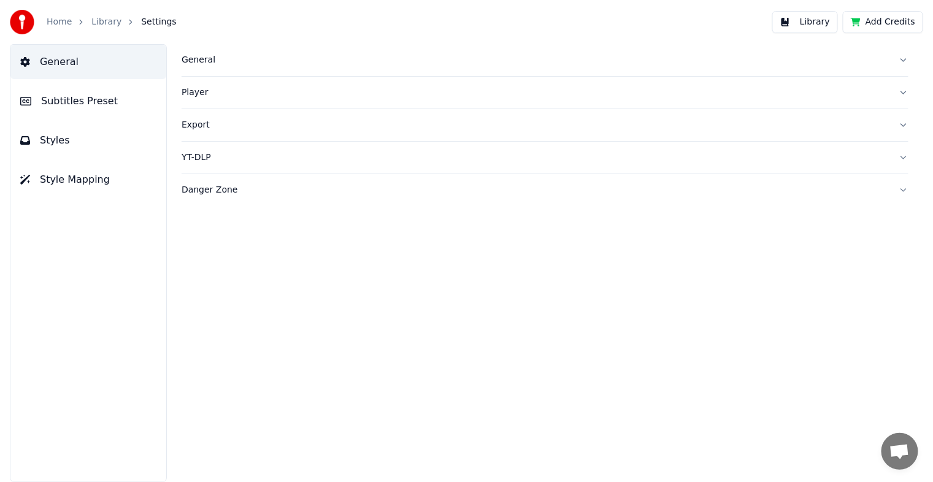
click at [206, 60] on div "General" at bounding box center [536, 60] width 708 height 12
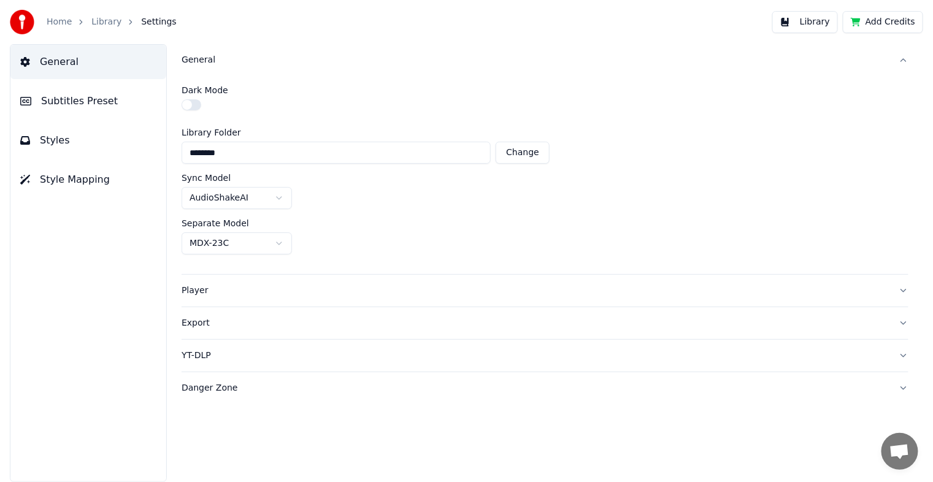
click at [196, 106] on button "button" at bounding box center [192, 104] width 20 height 11
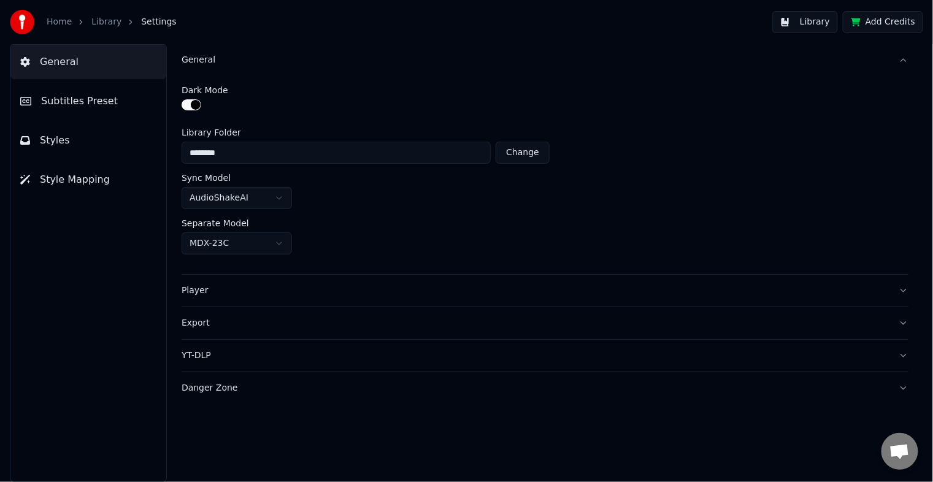
click at [70, 135] on button "Styles" at bounding box center [88, 140] width 156 height 34
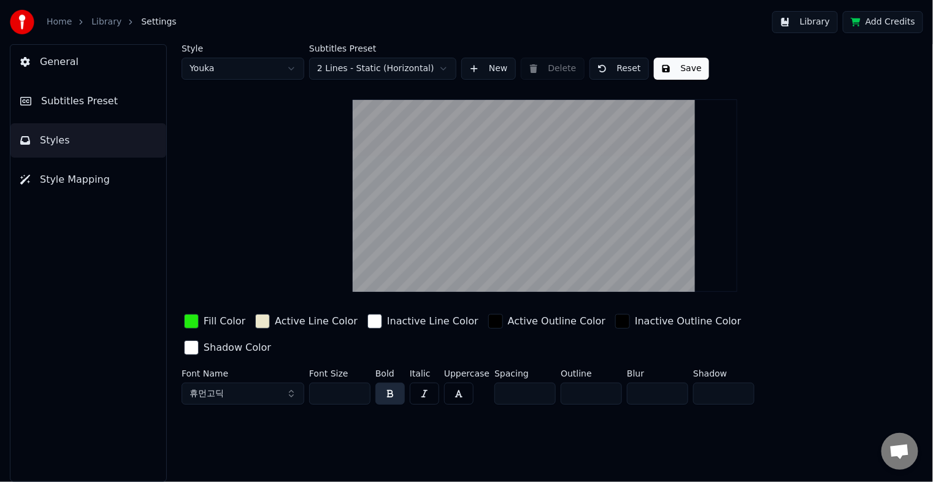
click at [72, 177] on span "Style Mapping" at bounding box center [75, 179] width 70 height 15
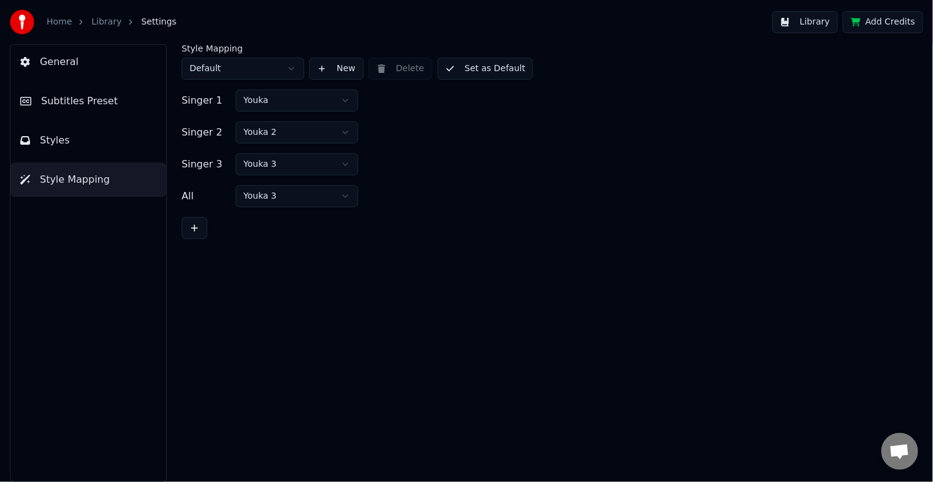
click at [322, 69] on button "New" at bounding box center [336, 69] width 55 height 22
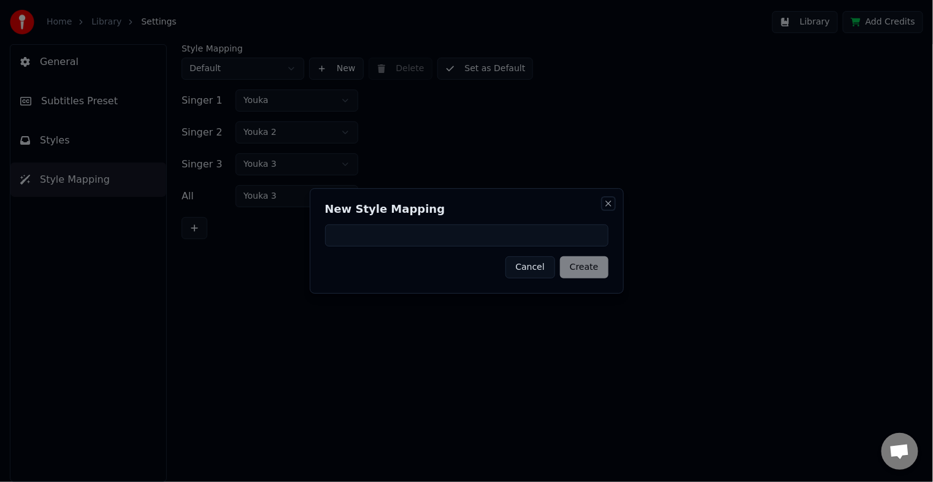
click at [608, 203] on button "Close" at bounding box center [609, 204] width 10 height 10
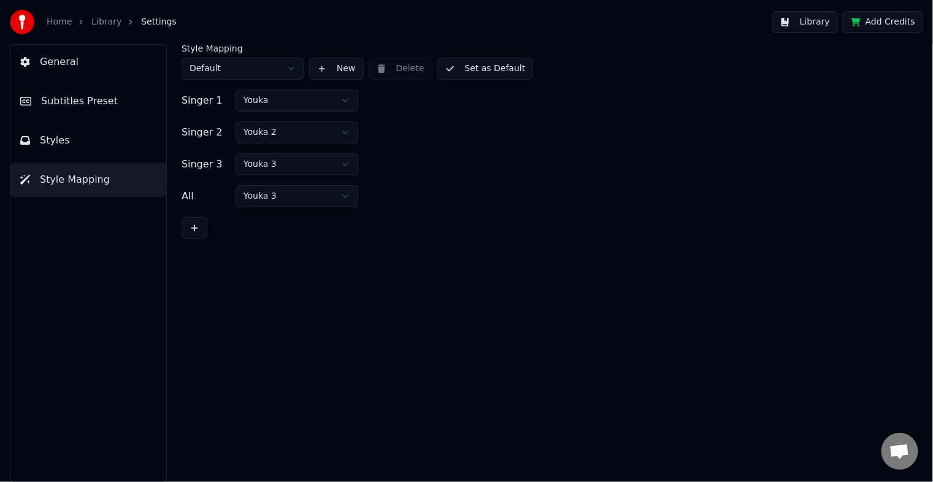
click at [65, 61] on span "General" at bounding box center [59, 62] width 39 height 15
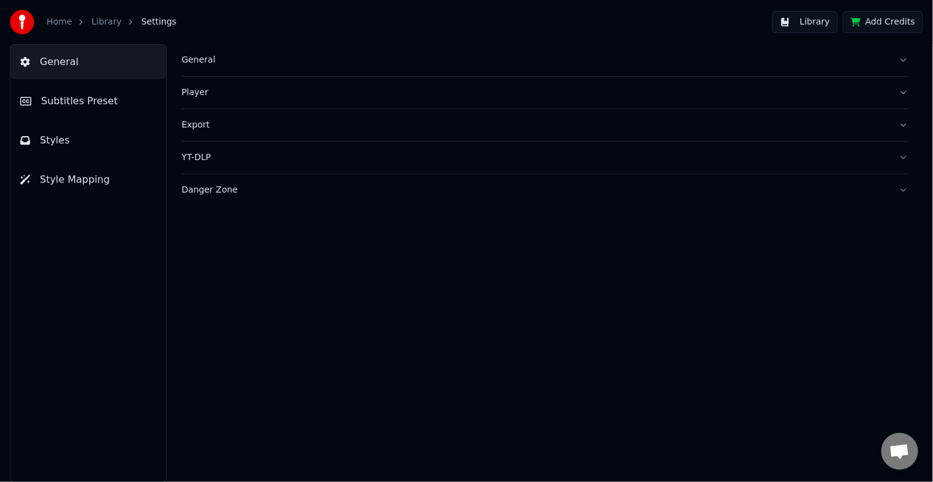
click at [189, 155] on div "YT-DLP" at bounding box center [536, 158] width 708 height 12
click at [155, 200] on div "General Subtitles Preset Styles Style Mapping" at bounding box center [88, 263] width 157 height 438
click at [285, 317] on div "General Player Export YT-DLP Enabled Max Video Quality 1080p Danger Zone" at bounding box center [545, 263] width 776 height 438
click at [276, 244] on html "Home Library Settings Library Add Credits General Subtitles Preset Styles Style…" at bounding box center [466, 241] width 933 height 482
click at [357, 315] on html "Home Library Settings Library Add Credits General Subtitles Preset Styles Style…" at bounding box center [466, 241] width 933 height 482
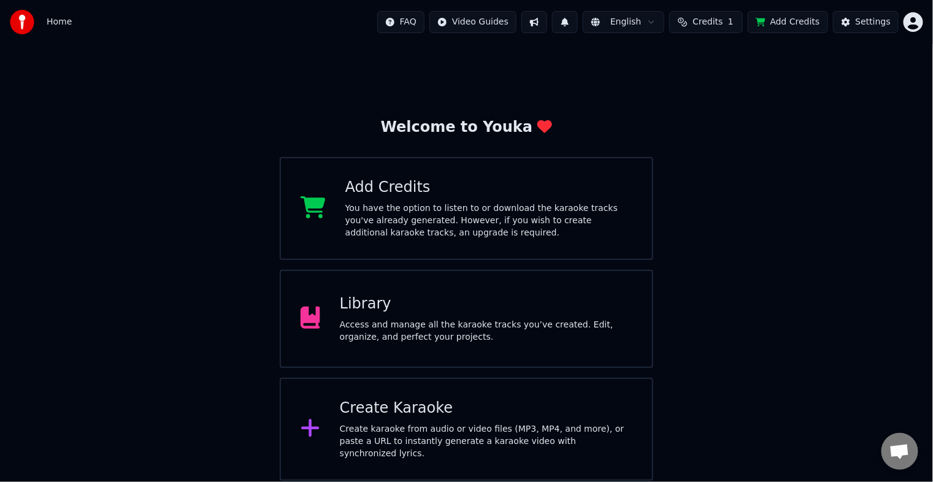
click at [355, 329] on div "Access and manage all the karaoke tracks you’ve created. Edit, organize, and pe…" at bounding box center [486, 331] width 293 height 25
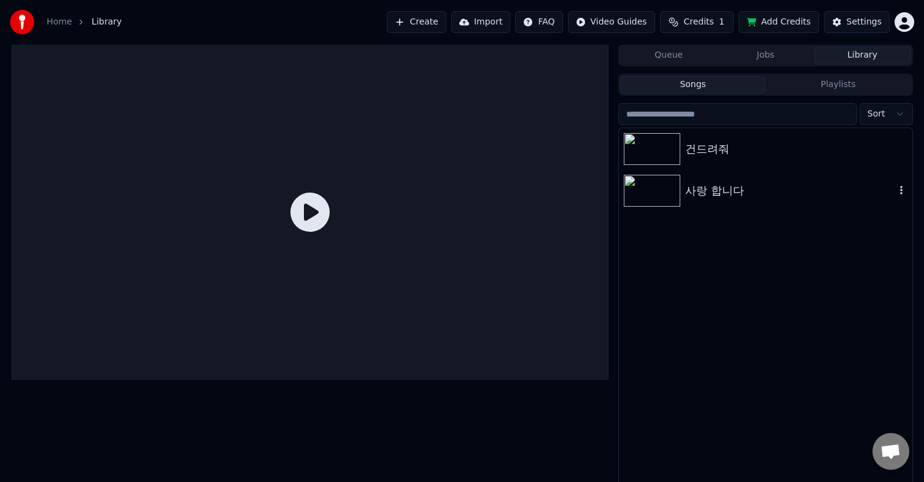
click at [658, 192] on img at bounding box center [651, 191] width 56 height 32
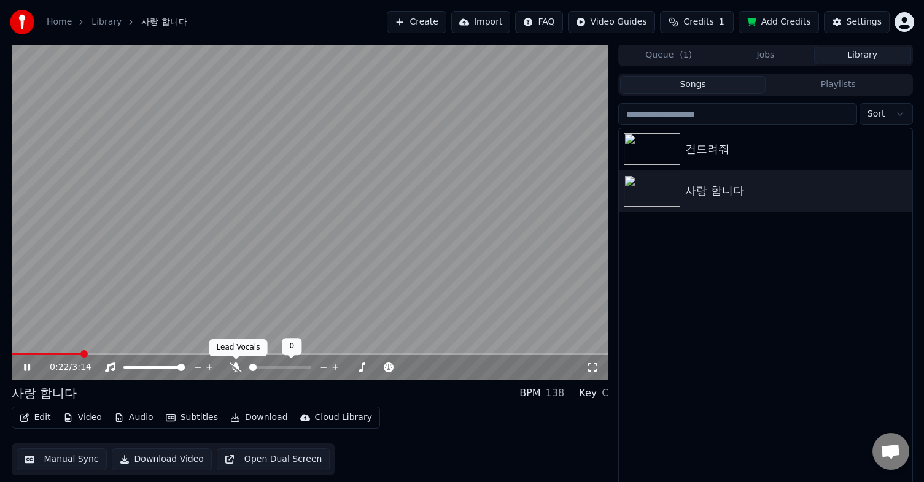
click at [233, 368] on icon at bounding box center [235, 368] width 12 height 10
click at [23, 366] on icon at bounding box center [35, 368] width 29 height 10
click at [37, 418] on button "Edit" at bounding box center [35, 417] width 41 height 17
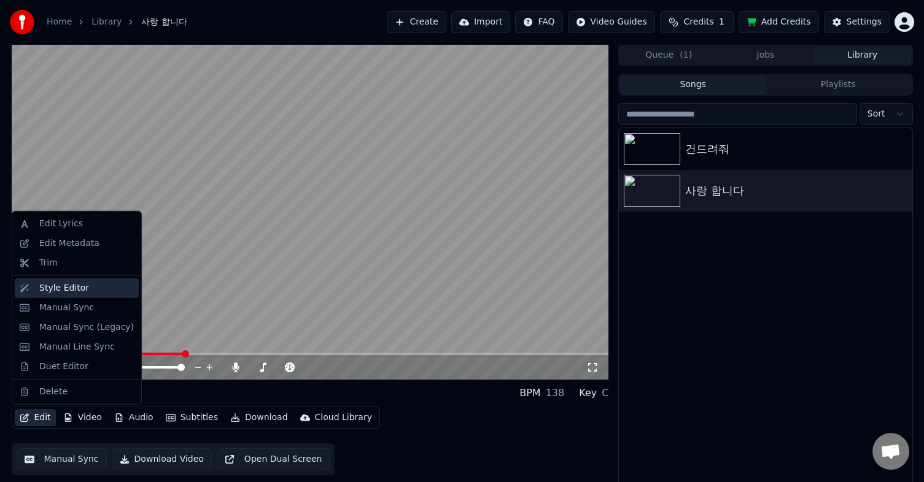
click at [58, 288] on div "Style Editor" at bounding box center [64, 288] width 50 height 12
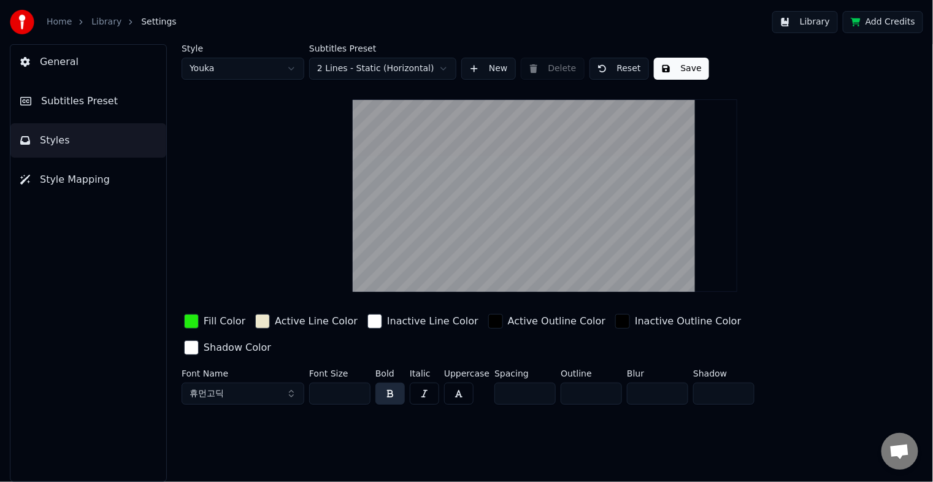
click at [63, 102] on span "Subtitles Preset" at bounding box center [79, 101] width 77 height 15
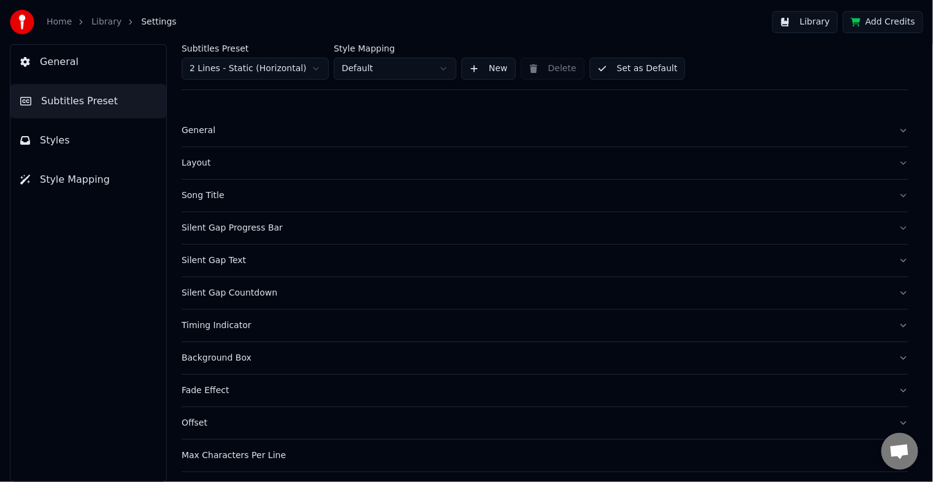
click at [67, 64] on span "General" at bounding box center [59, 62] width 39 height 15
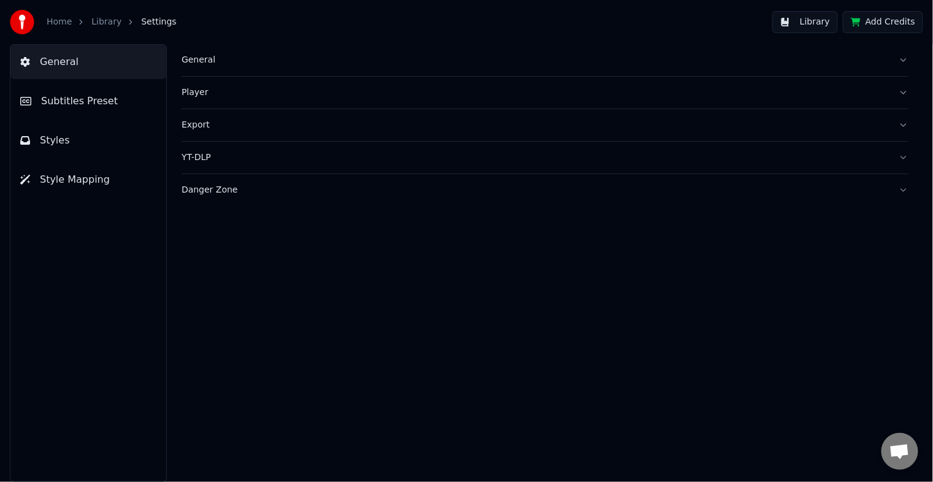
click at [108, 25] on link "Library" at bounding box center [106, 22] width 30 height 12
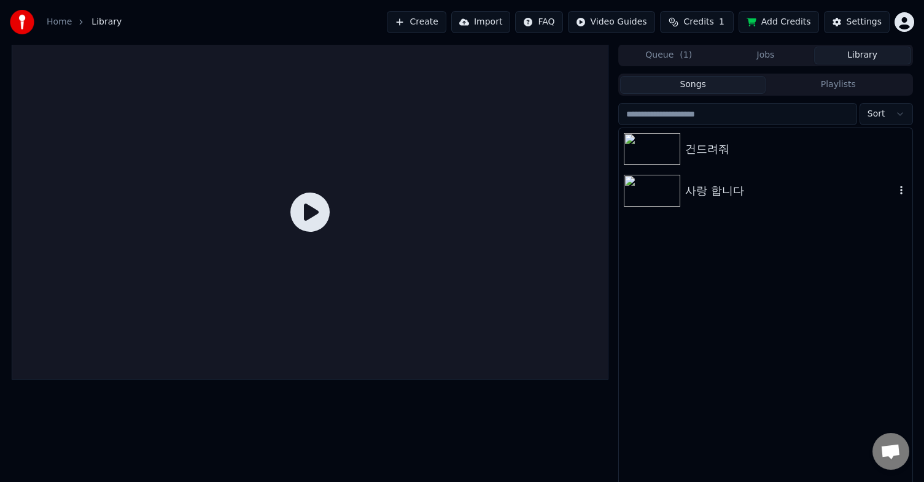
click at [655, 196] on img at bounding box center [651, 191] width 56 height 32
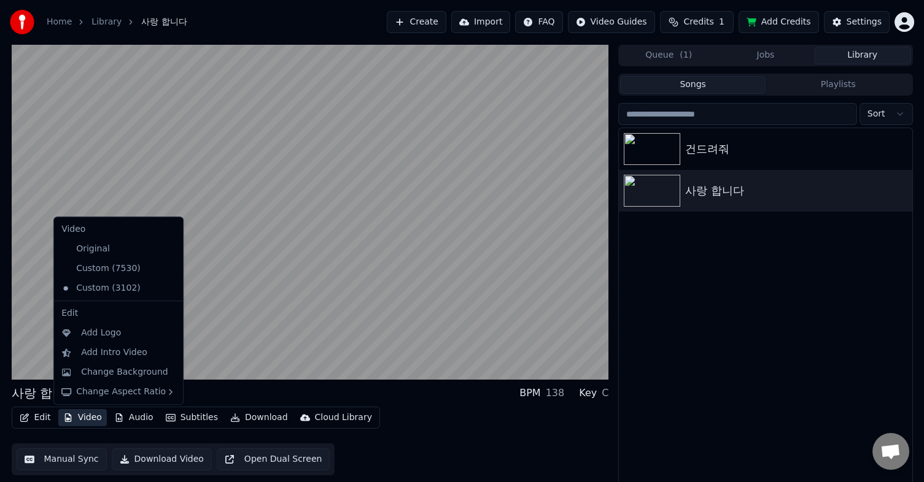
click at [91, 420] on button "Video" at bounding box center [82, 417] width 48 height 17
click at [145, 374] on div "Change Background" at bounding box center [124, 372] width 87 height 12
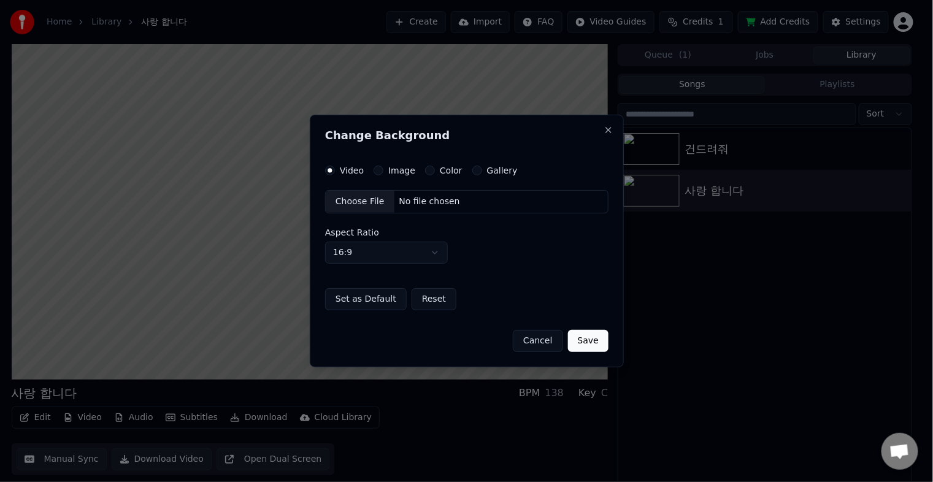
click at [409, 175] on label "Image" at bounding box center [401, 170] width 27 height 9
click at [384, 175] on button "Image" at bounding box center [379, 171] width 10 height 10
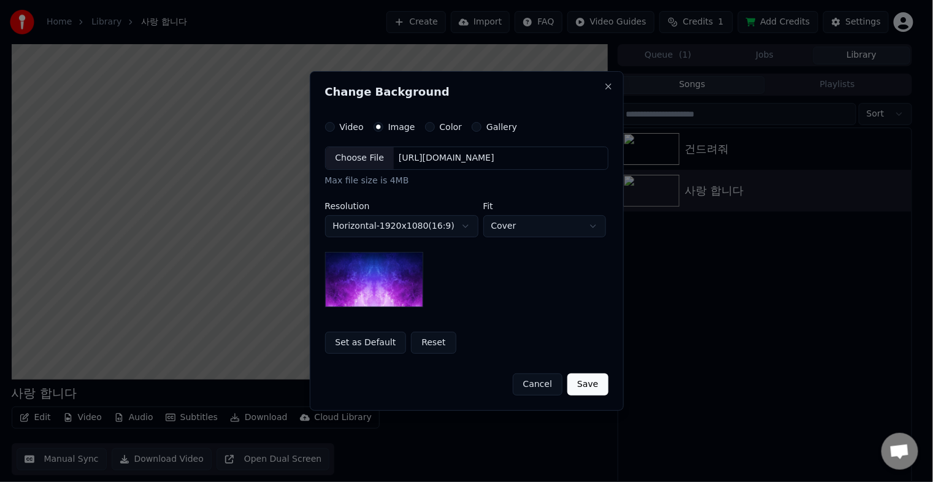
click at [365, 161] on div "Choose File" at bounding box center [360, 158] width 69 height 22
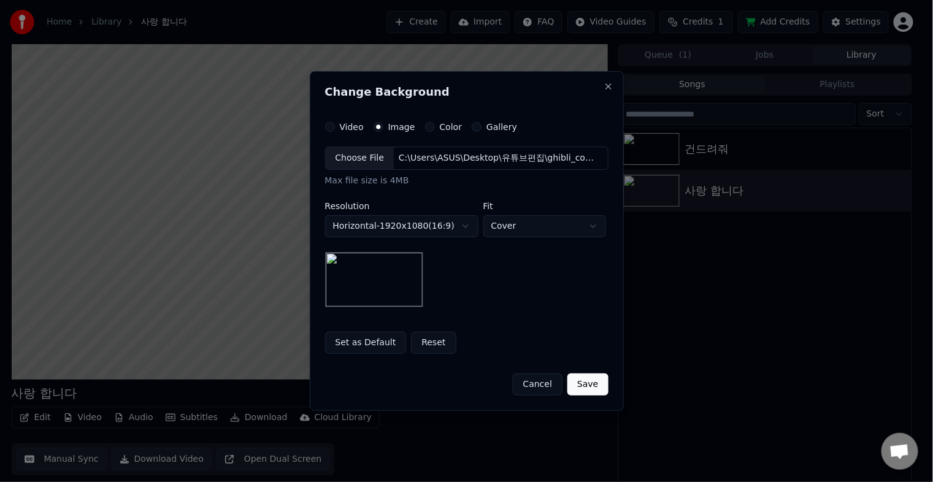
click at [592, 385] on button "Save" at bounding box center [588, 385] width 40 height 22
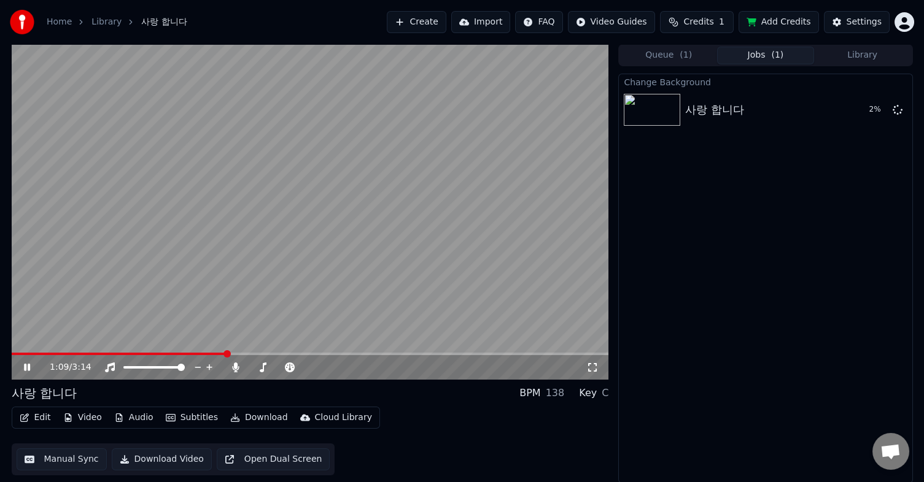
click at [23, 368] on icon at bounding box center [35, 368] width 29 height 10
click at [711, 109] on div "사랑 합니다" at bounding box center [714, 109] width 59 height 17
click at [658, 109] on img at bounding box center [651, 110] width 56 height 32
click at [11, 350] on span at bounding box center [14, 353] width 7 height 7
click at [27, 365] on icon at bounding box center [26, 367] width 7 height 9
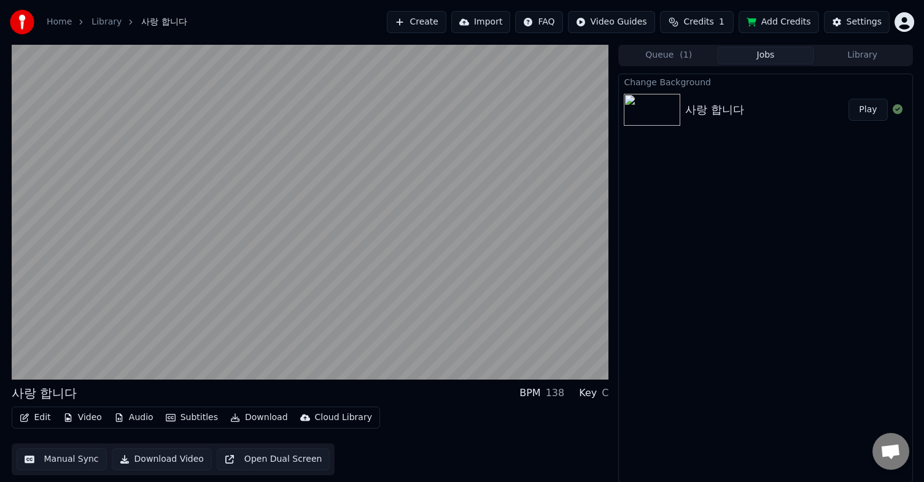
click at [872, 110] on button "Play" at bounding box center [867, 110] width 39 height 22
